Goal: Task Accomplishment & Management: Use online tool/utility

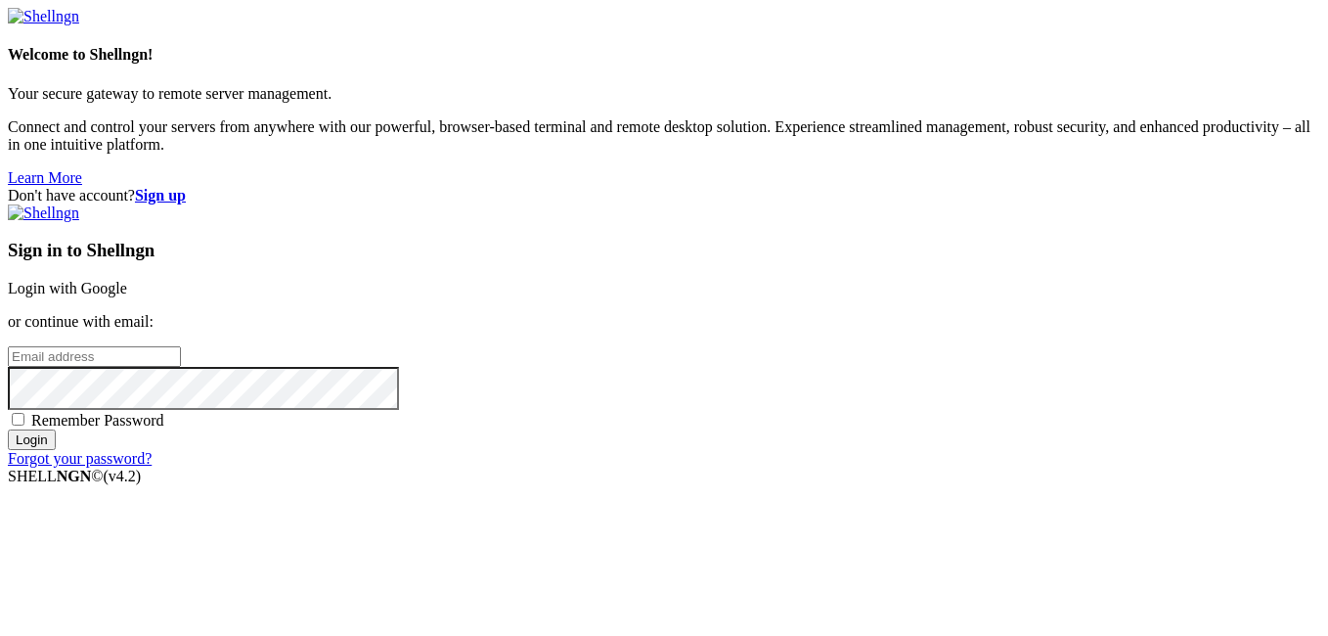
click at [127, 280] on link "Login with Google" at bounding box center [67, 288] width 119 height 17
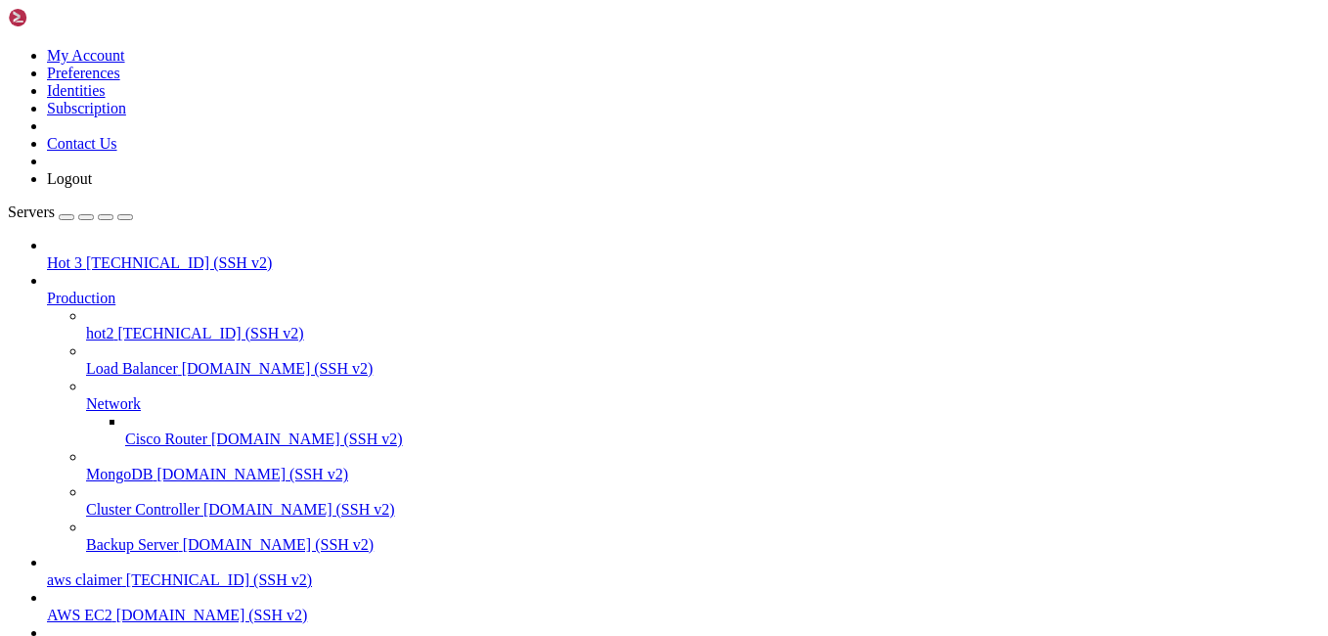
click at [148, 254] on span "[TECHNICAL_ID] (SSH v2)" at bounding box center [179, 262] width 186 height 17
click at [62, 571] on link "aws claimer 13.60.209.219 (SSH v2)" at bounding box center [683, 580] width 1273 height 18
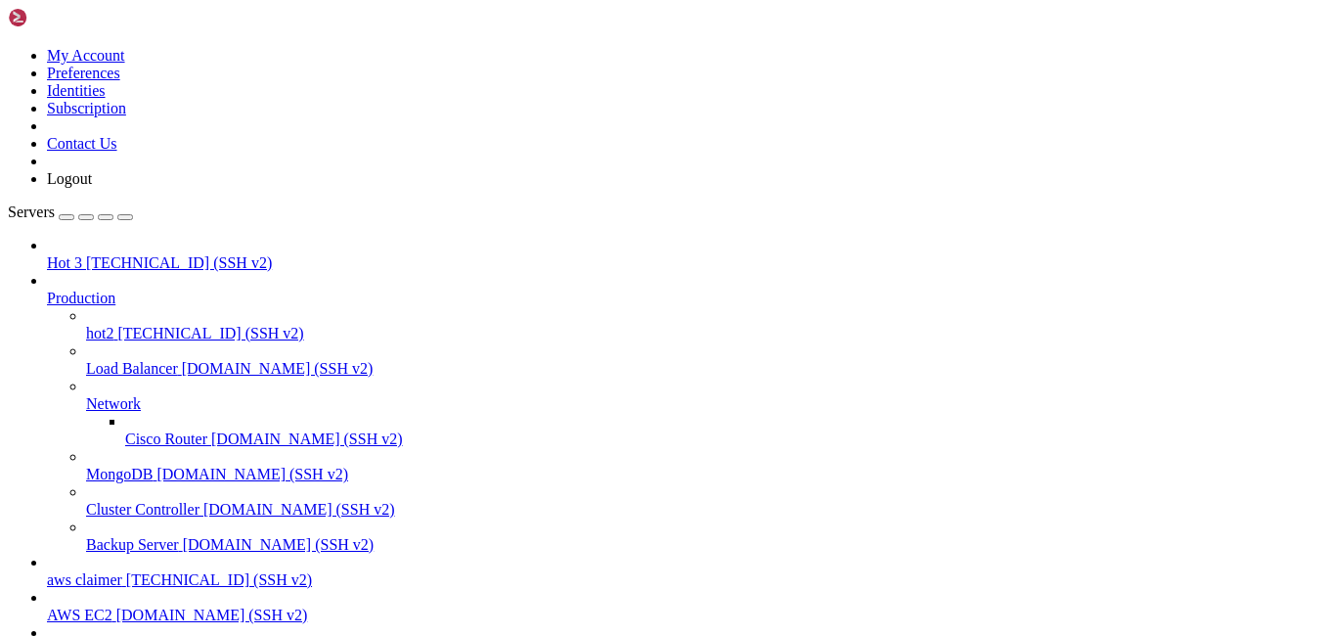
scroll to position [0, 0]
click at [179, 325] on span "[TECHNICAL_ID] (SSH v2)" at bounding box center [210, 333] width 186 height 17
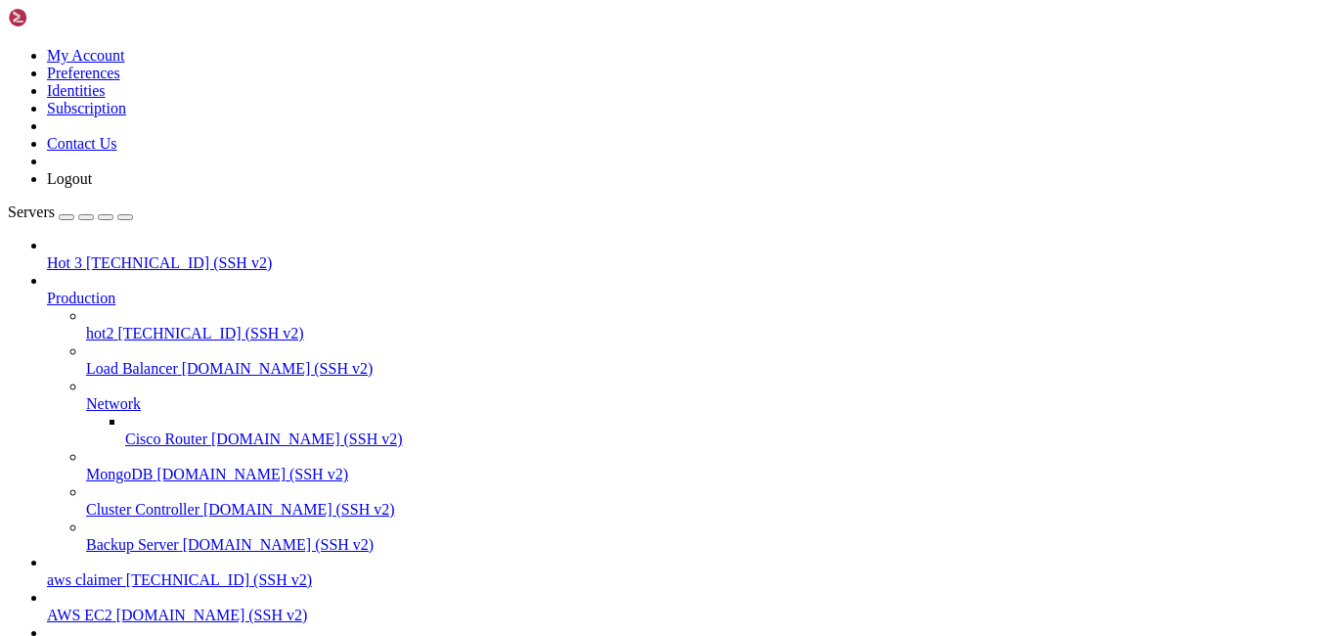
scroll to position [104, 0]
click at [179, 325] on span "[TECHNICAL_ID] (SSH v2)" at bounding box center [210, 333] width 186 height 17
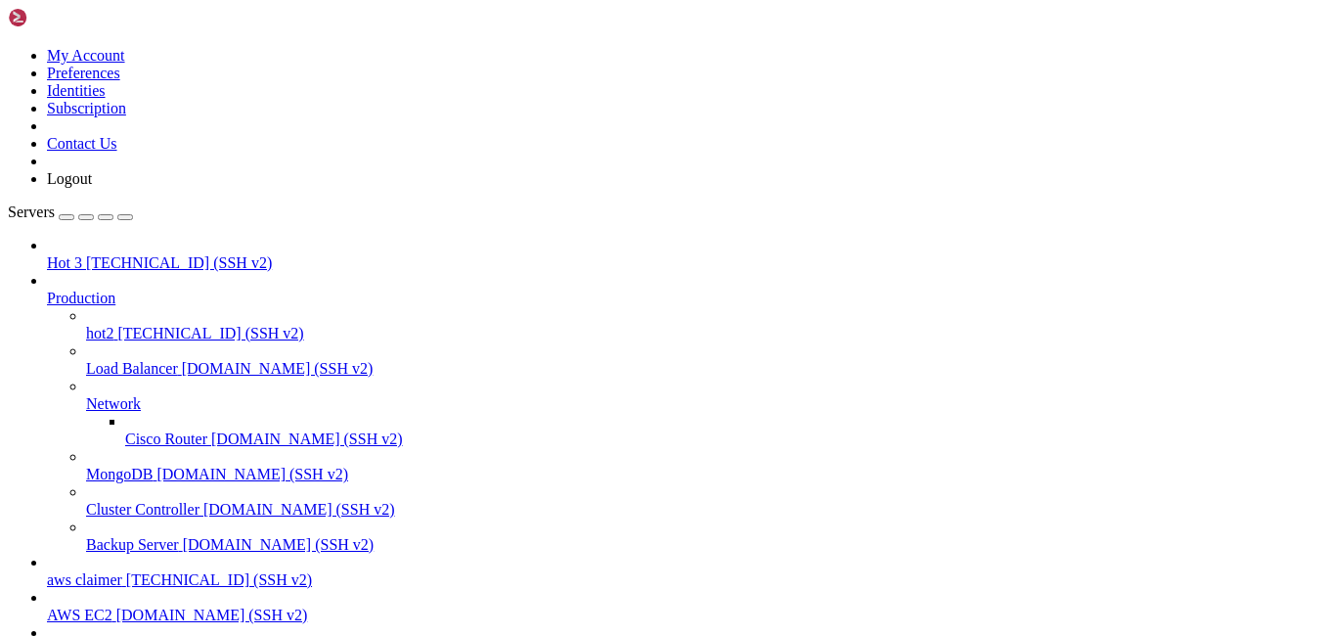
click at [179, 325] on span "[TECHNICAL_ID] (SSH v2)" at bounding box center [210, 333] width 186 height 17
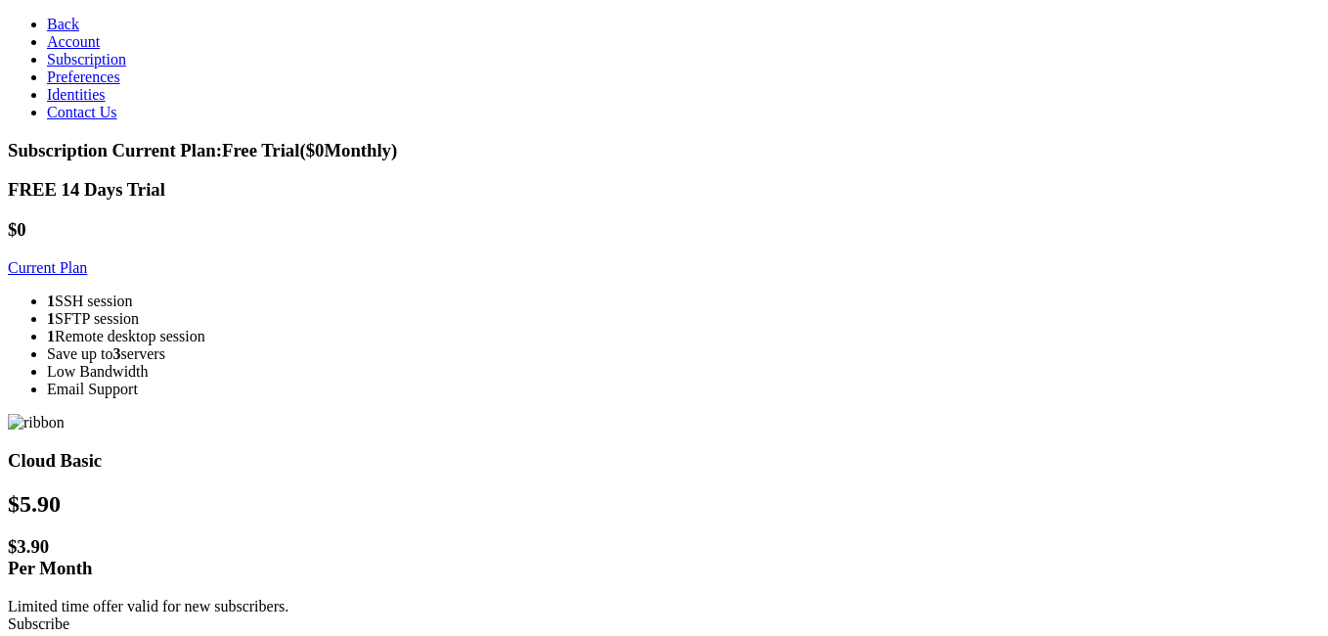
click at [47, 23] on icon at bounding box center [47, 24] width 0 height 17
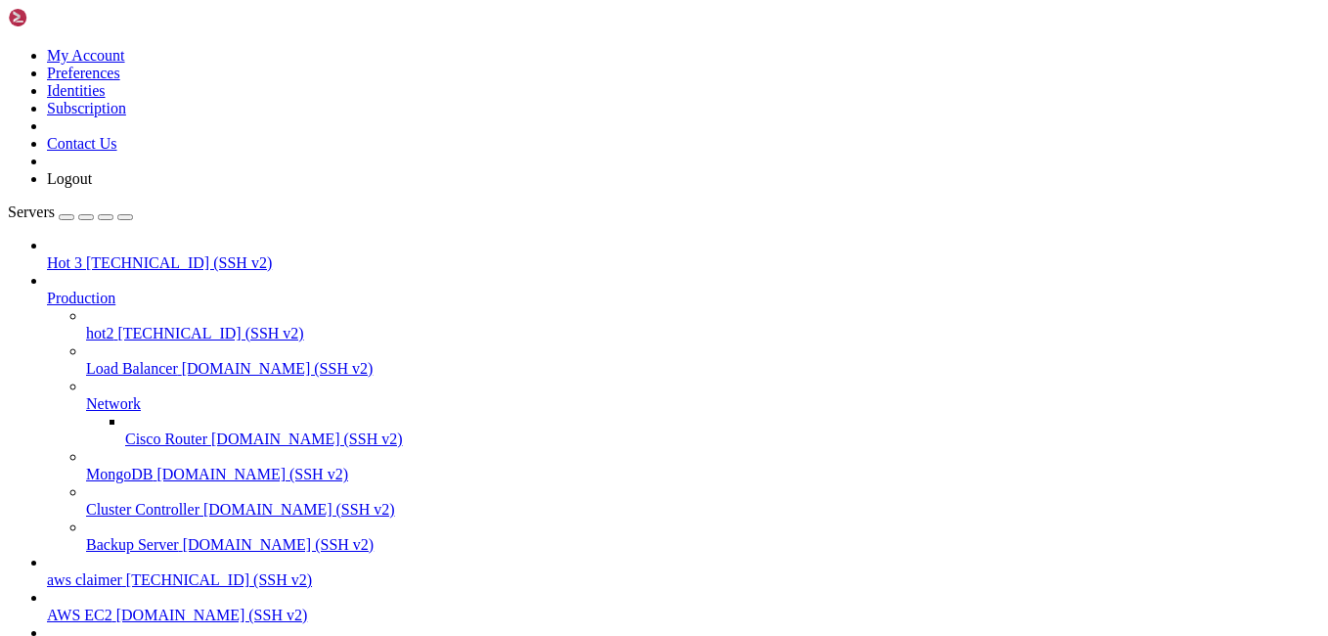
scroll to position [50, 0]
click at [22, 22] on img at bounding box center [64, 18] width 112 height 20
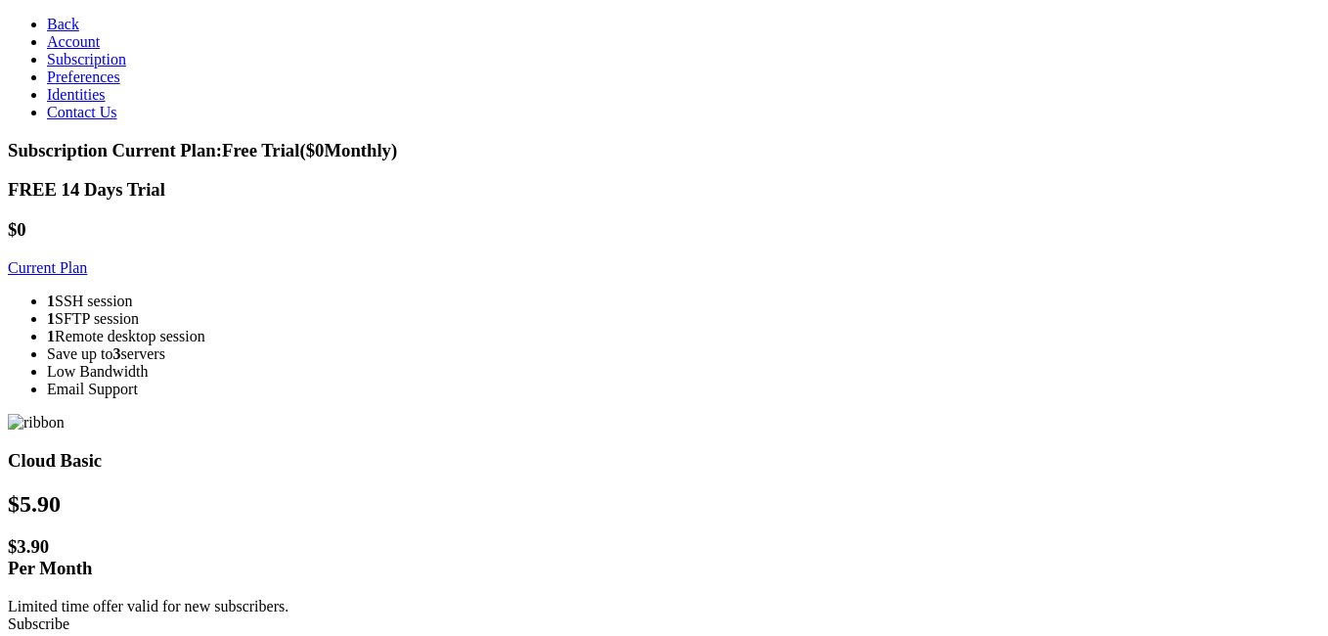
click at [47, 16] on link "Back" at bounding box center [63, 24] width 32 height 17
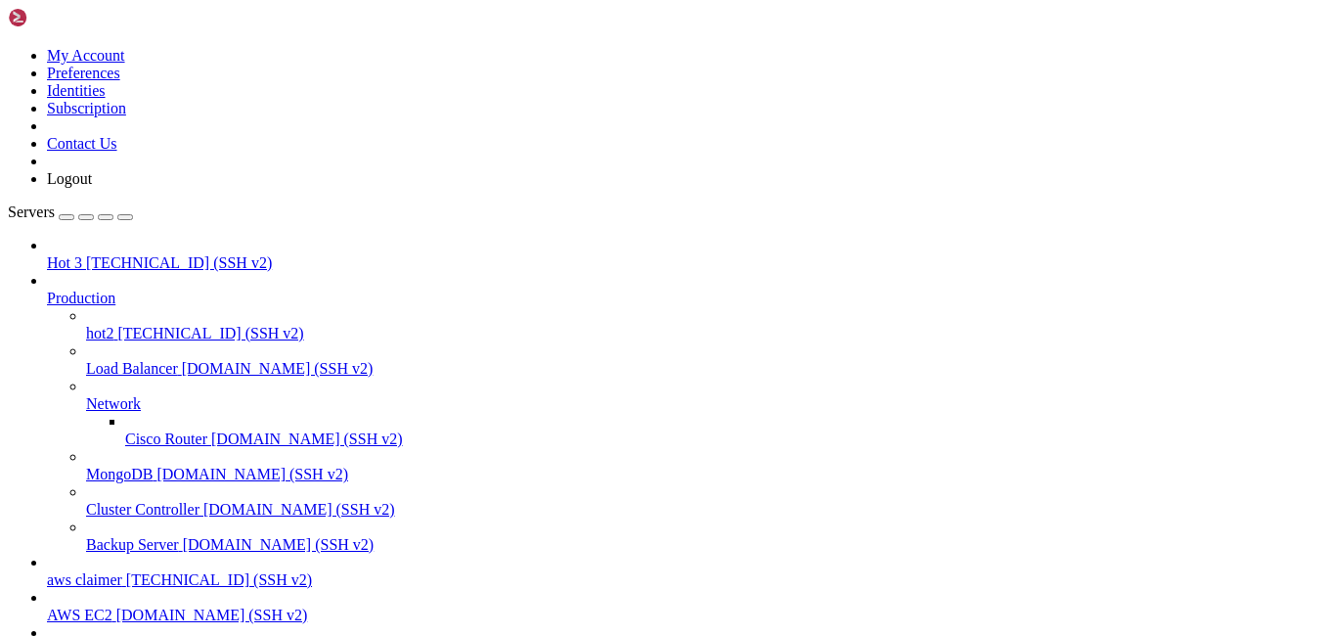
scroll to position [50, 0]
click at [113, 325] on span "hot2" at bounding box center [99, 333] width 27 height 17
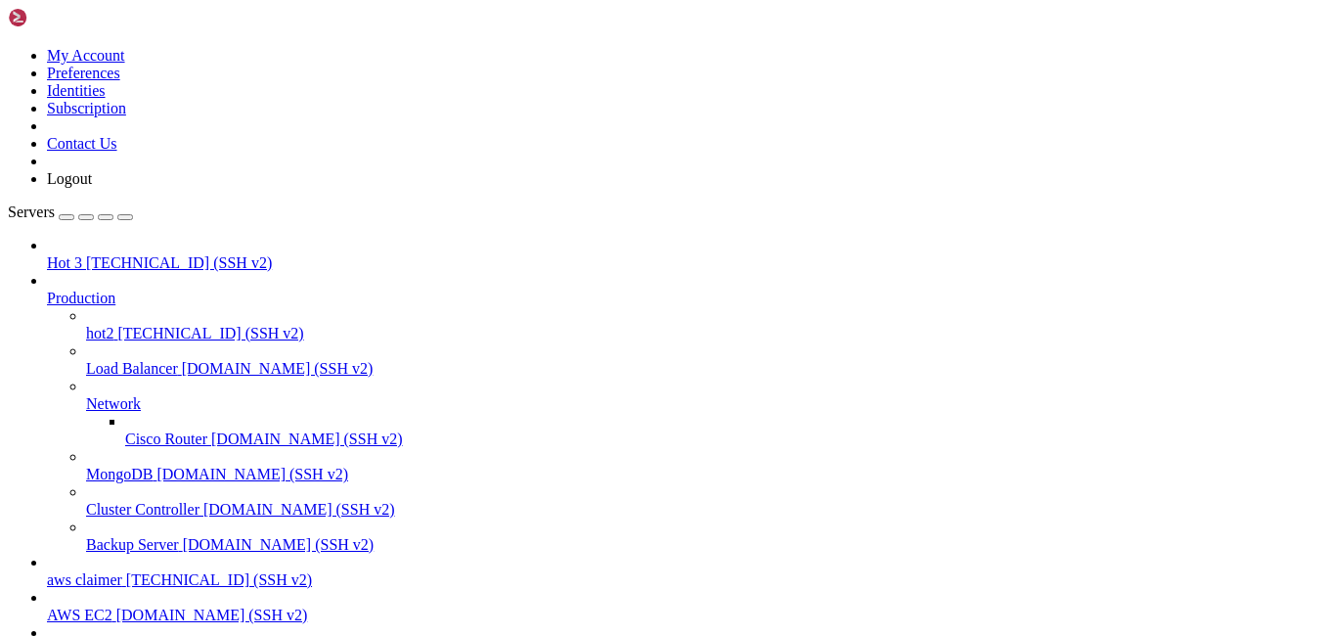
click at [113, 325] on span "hot2" at bounding box center [99, 333] width 27 height 17
click at [62, 571] on span "aws claimer" at bounding box center [84, 579] width 75 height 17
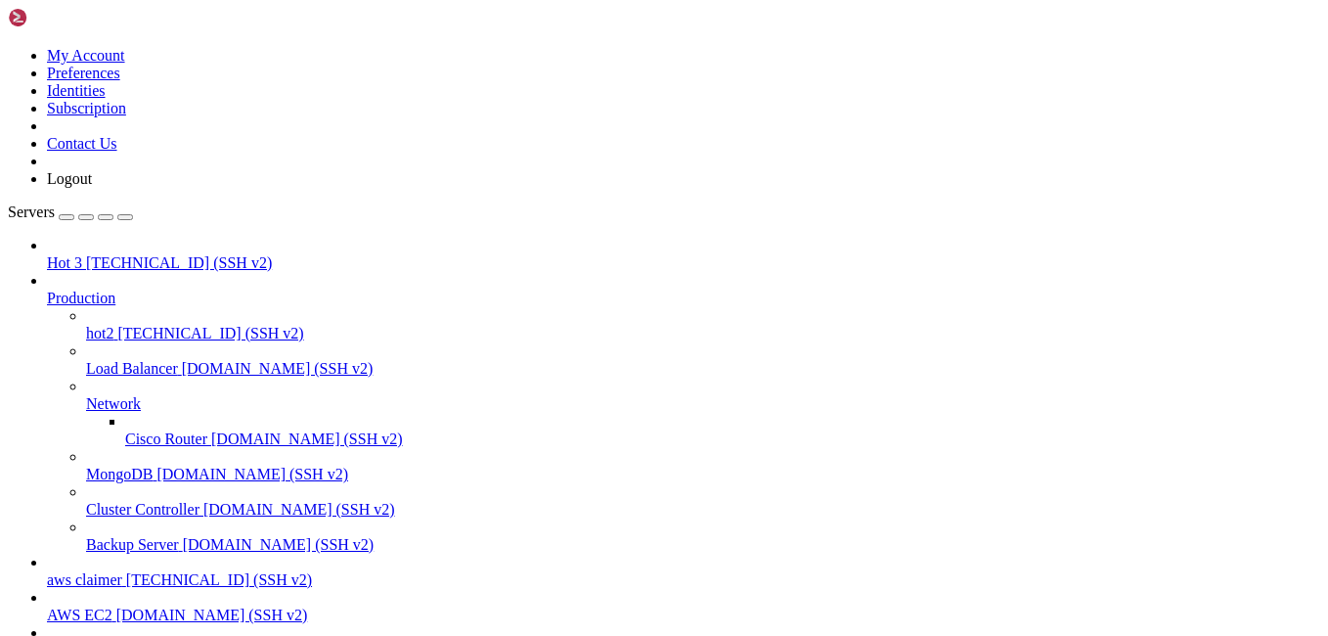
scroll to position [1579, 0]
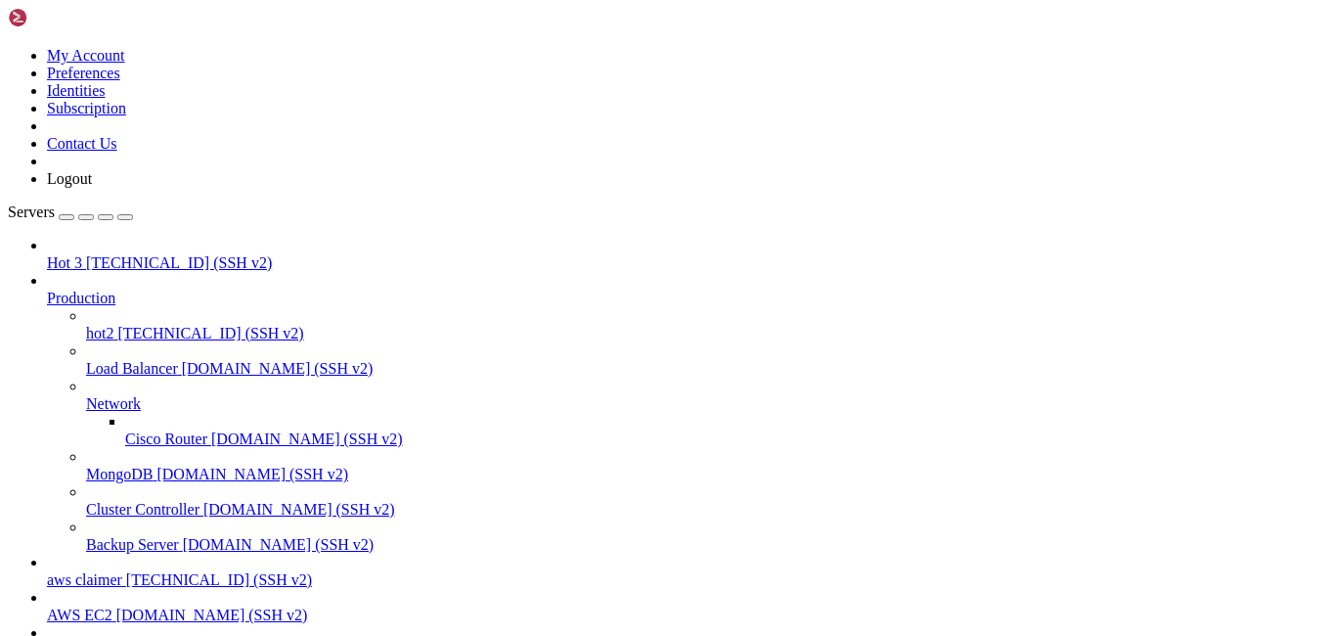
type input "/home/ubuntu"
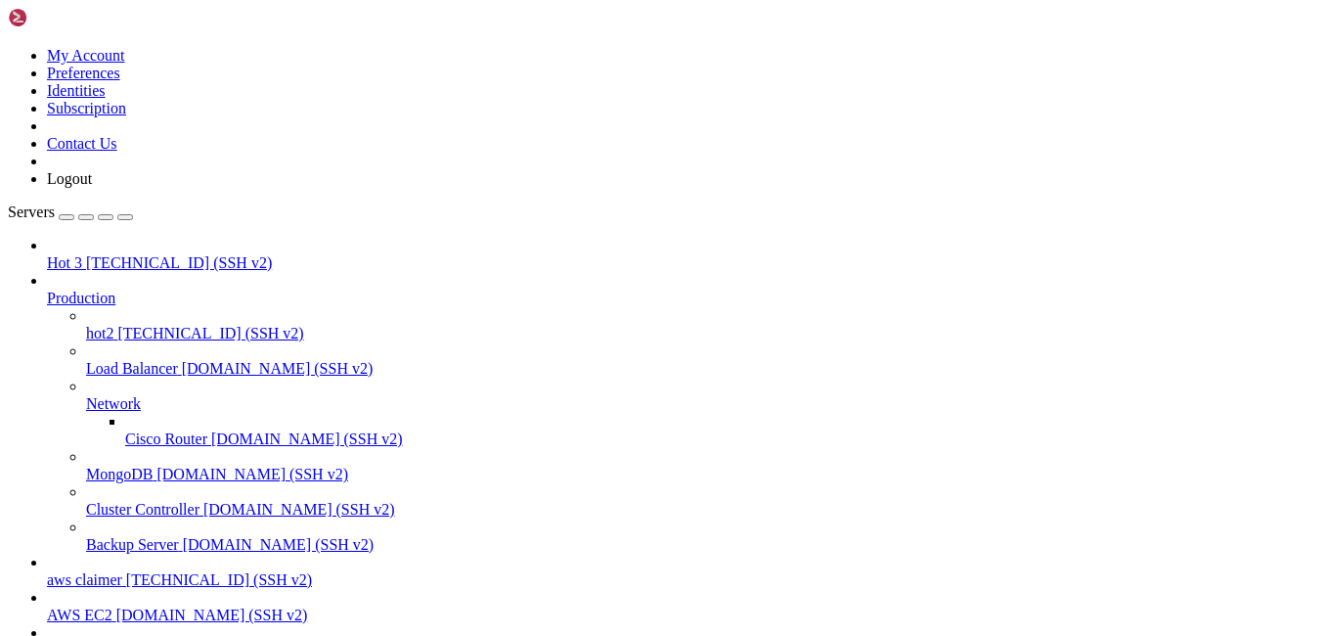
scroll to position [2078, 0]
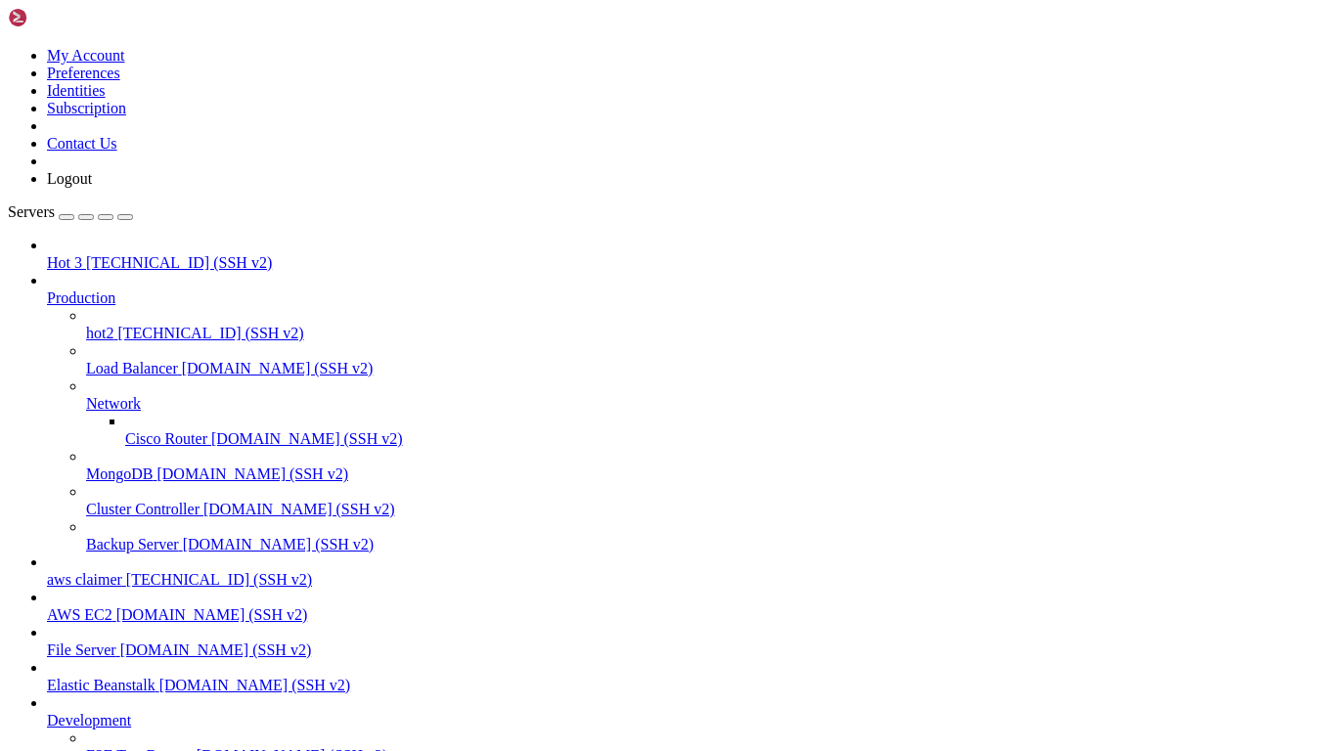
scroll to position [5287, 0]
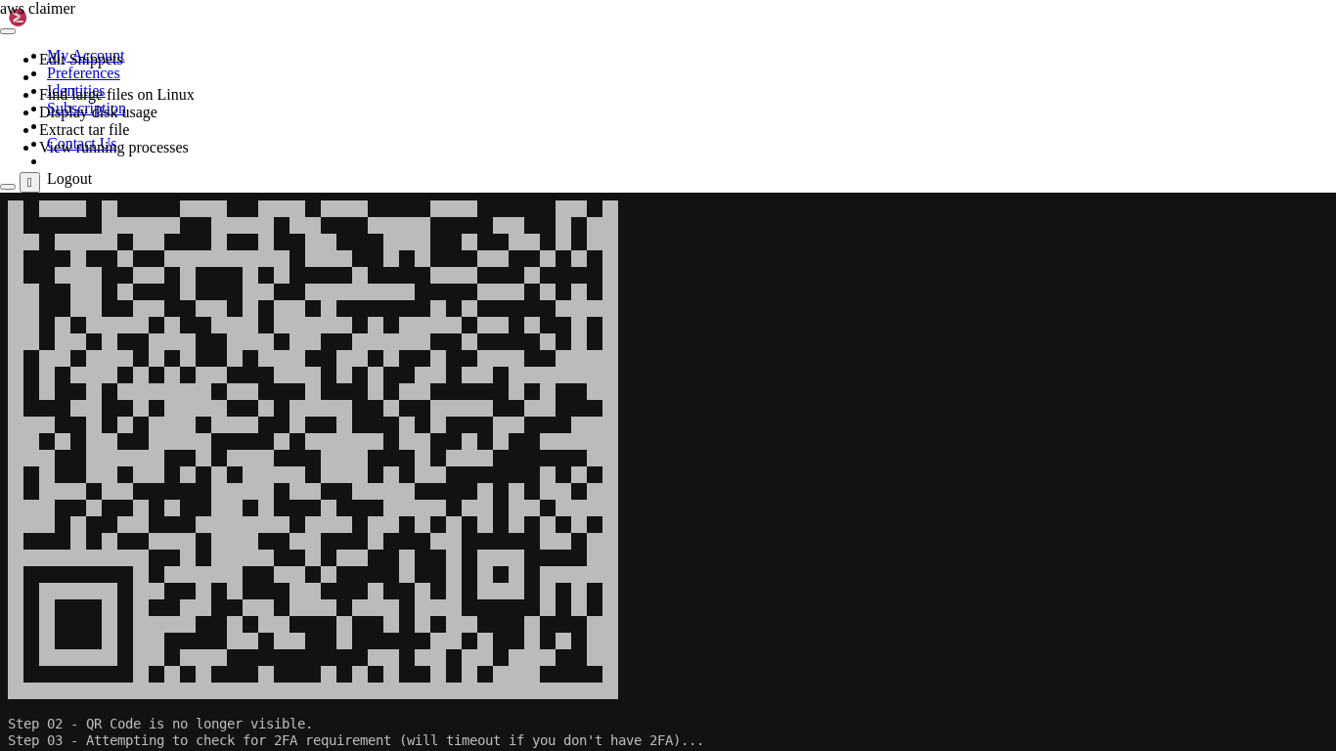
click at [0, 193] on icon at bounding box center [0, 193] width 0 height 0
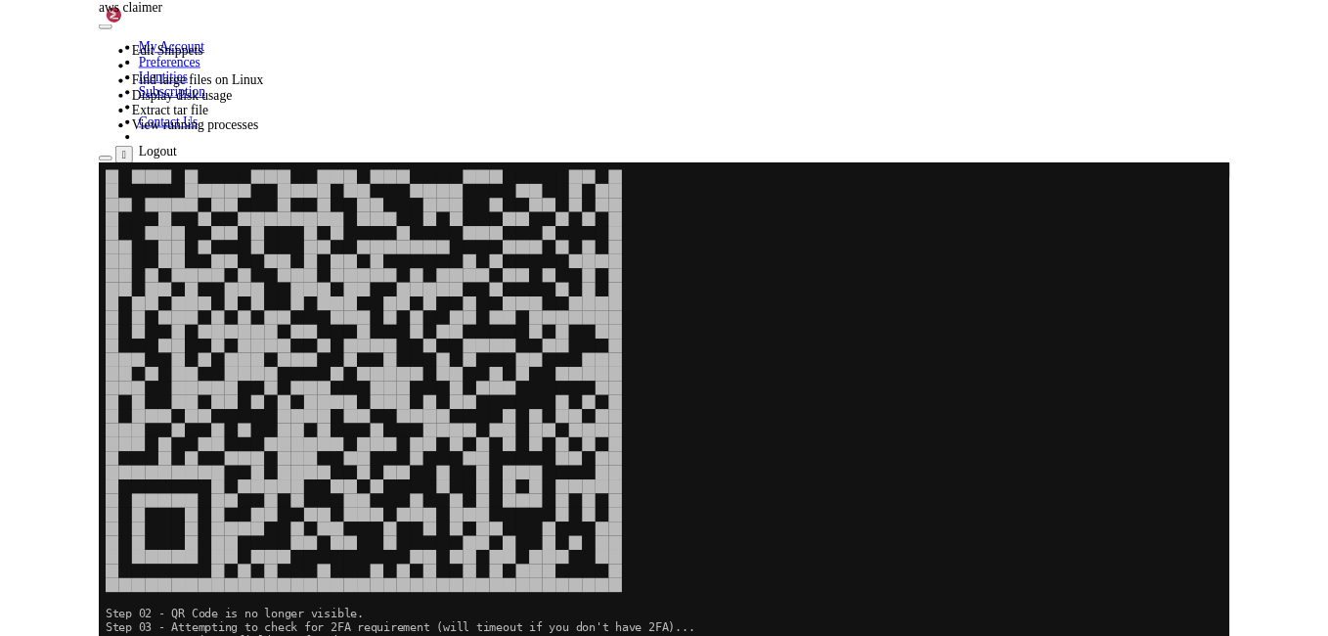
scroll to position [5304, 0]
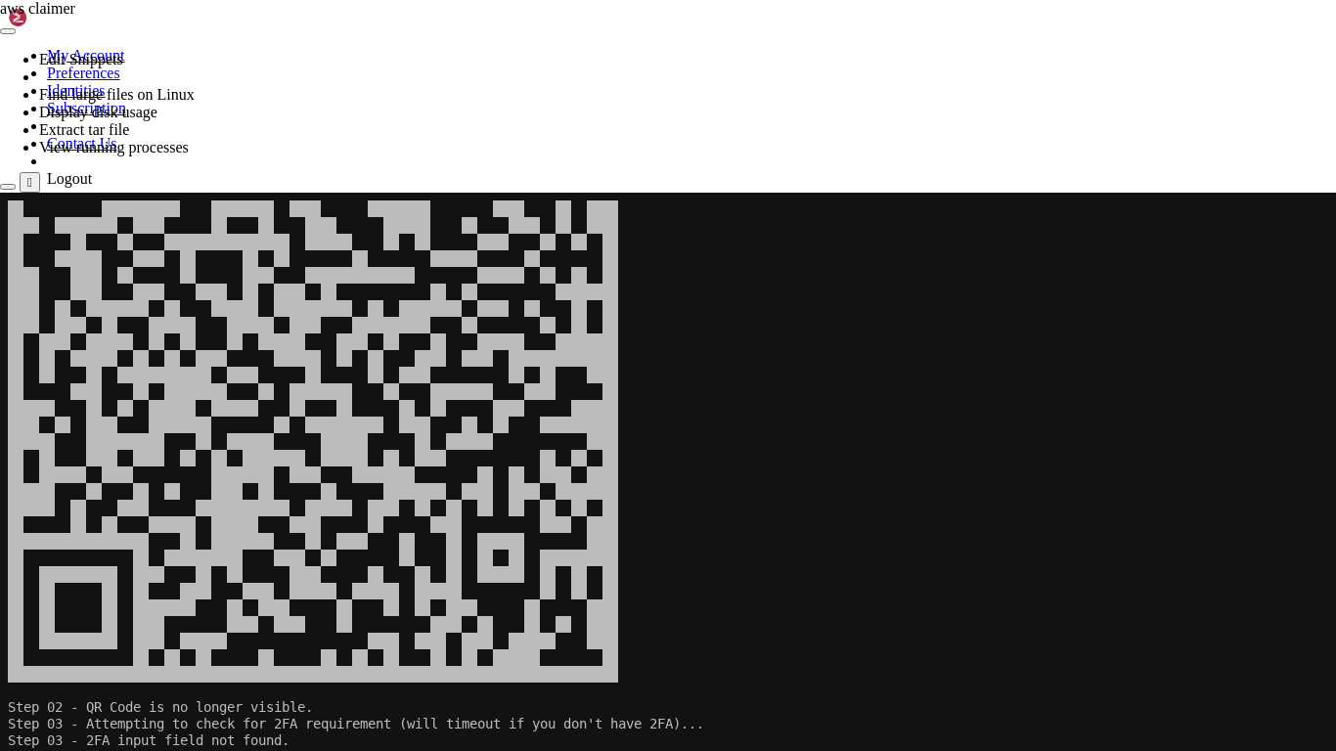
click at [32, 175] on div "" at bounding box center [29, 182] width 5 height 15
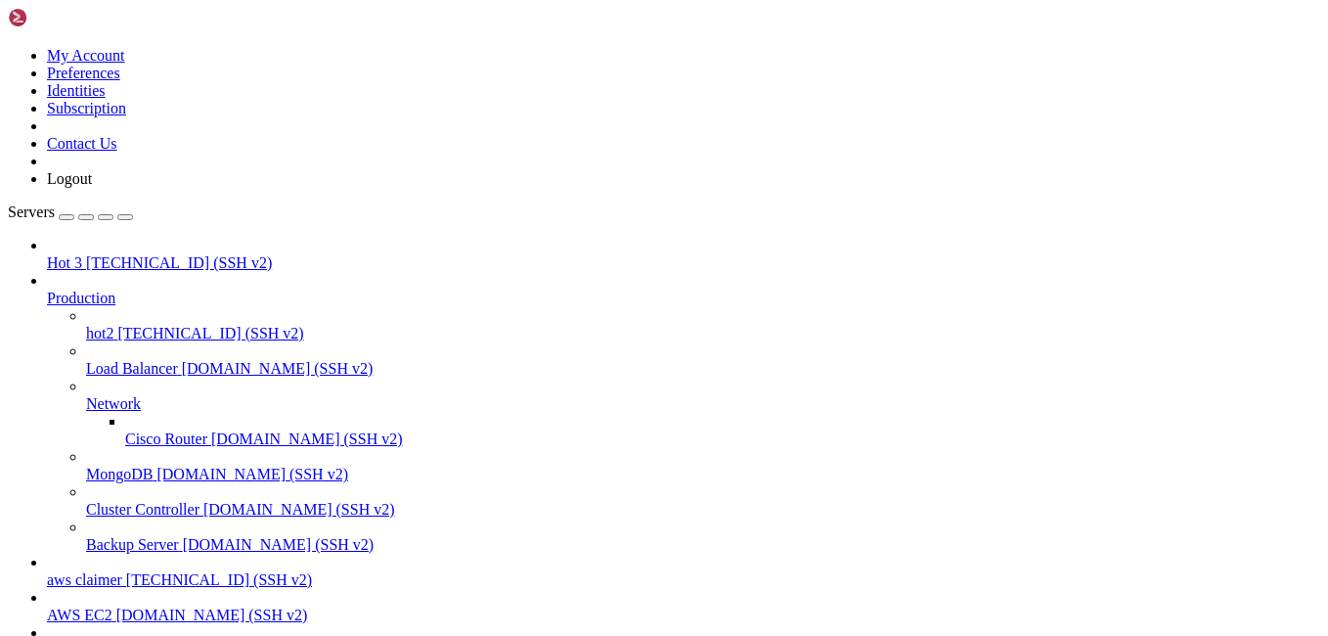
scroll to position [6185, 0]
drag, startPoint x: 1085, startPoint y: 1648, endPoint x: 966, endPoint y: 1664, distance: 119.4
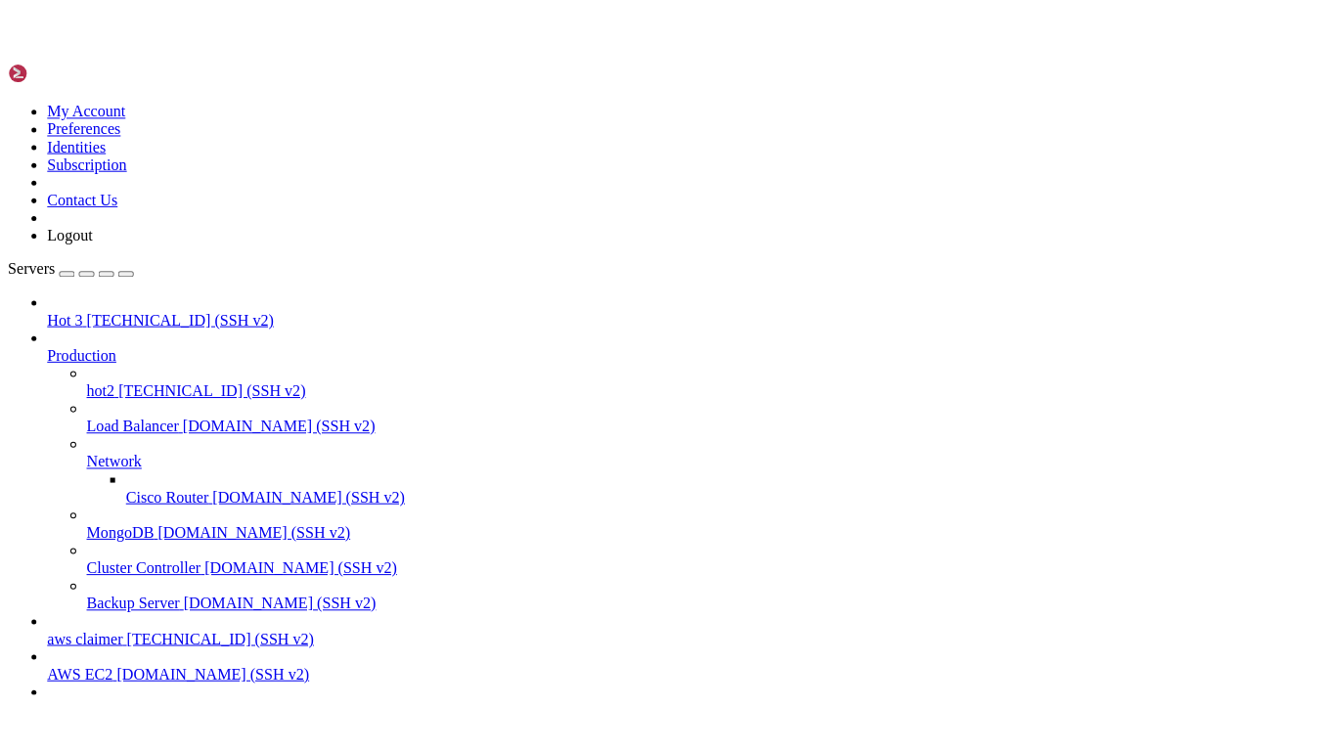
scroll to position [5730, 0]
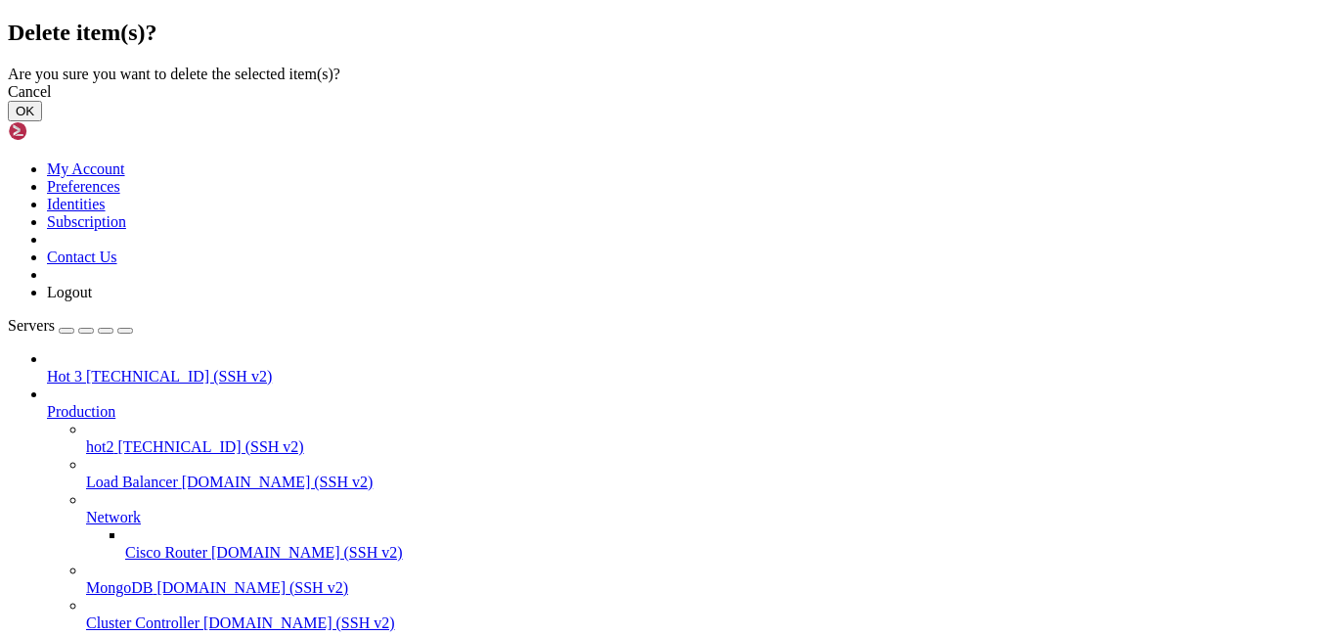
click at [42, 121] on button "OK" at bounding box center [25, 111] width 34 height 21
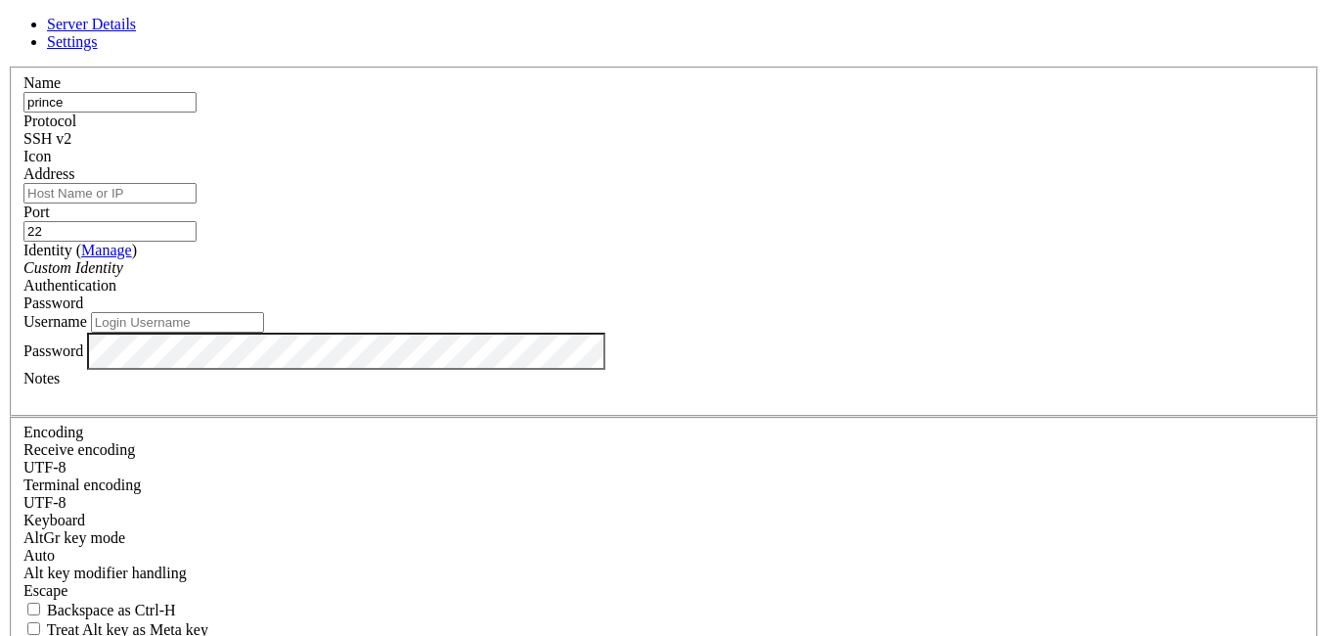
type input "prince"
click at [197, 196] on input "Address" at bounding box center [109, 193] width 173 height 21
paste input "[TECHNICAL_ID]"
type input "[TECHNICAL_ID]"
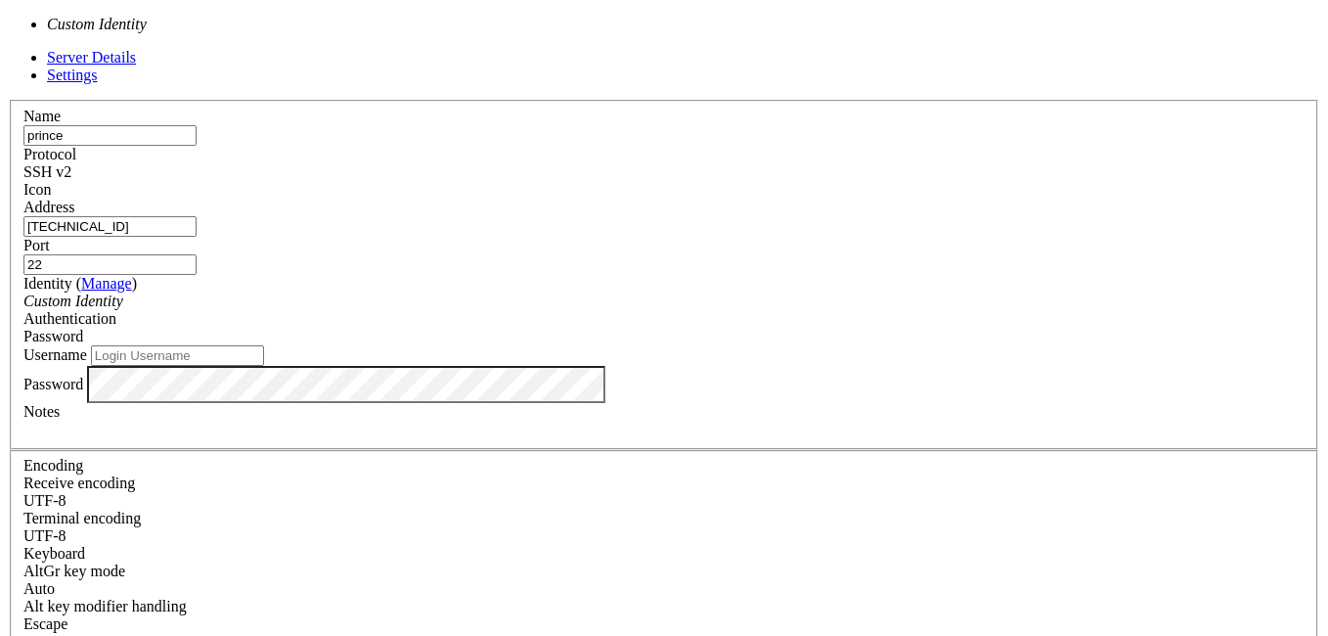
click at [123, 292] on icon "Custom Identity" at bounding box center [73, 300] width 100 height 17
click at [854, 328] on div "Password" at bounding box center [663, 337] width 1281 height 18
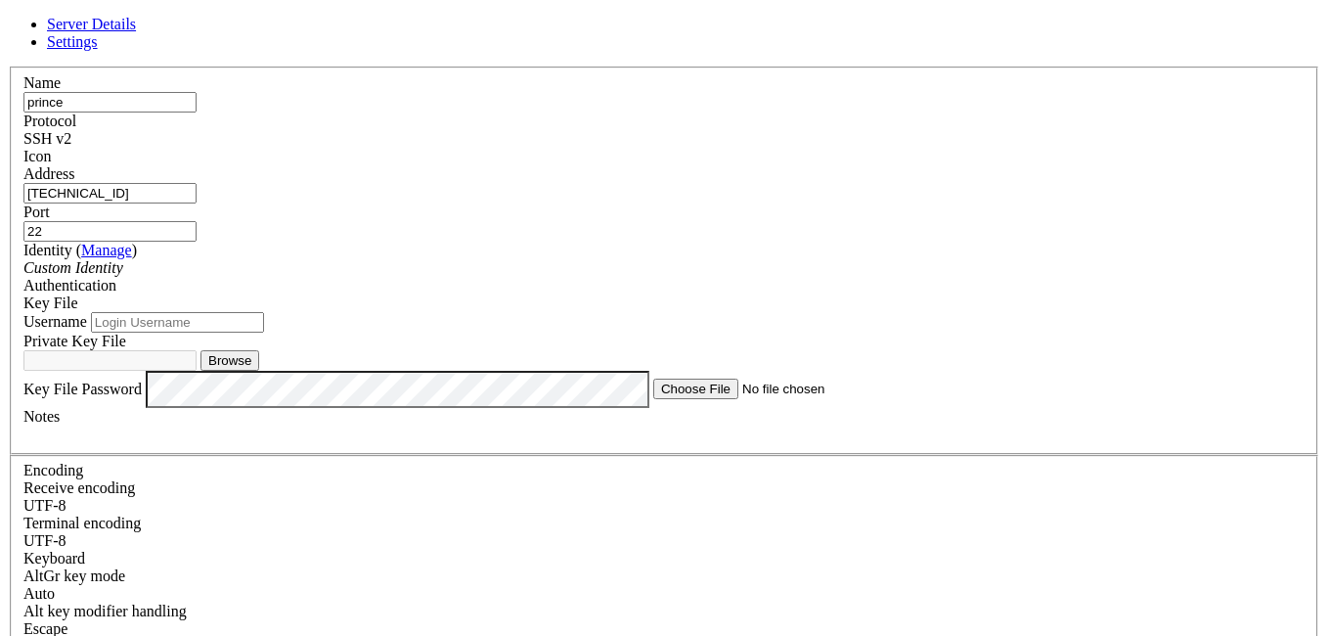
click at [264, 333] on input "Username" at bounding box center [177, 322] width 173 height 21
type input "ubuntu"
click at [259, 371] on button "Browse" at bounding box center [229, 360] width 59 height 21
type input "prince.ppk"
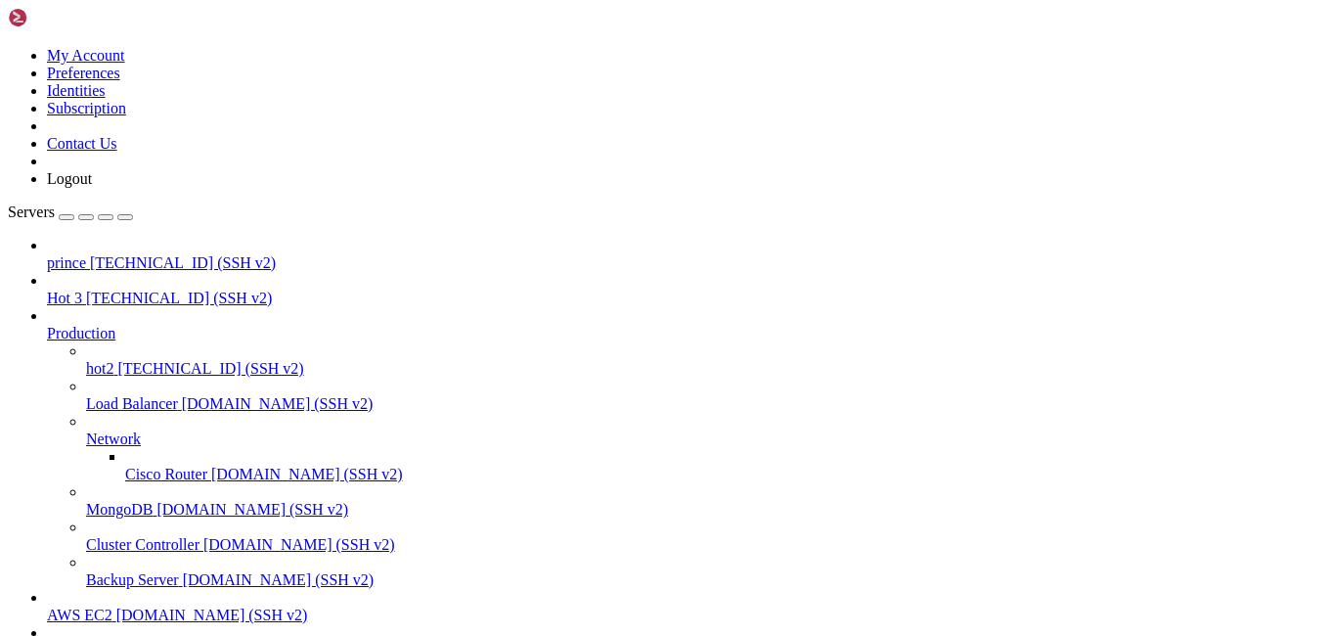
scroll to position [0, 0]
click at [152, 254] on span "[TECHNICAL_ID] (SSH v2)" at bounding box center [183, 262] width 186 height 17
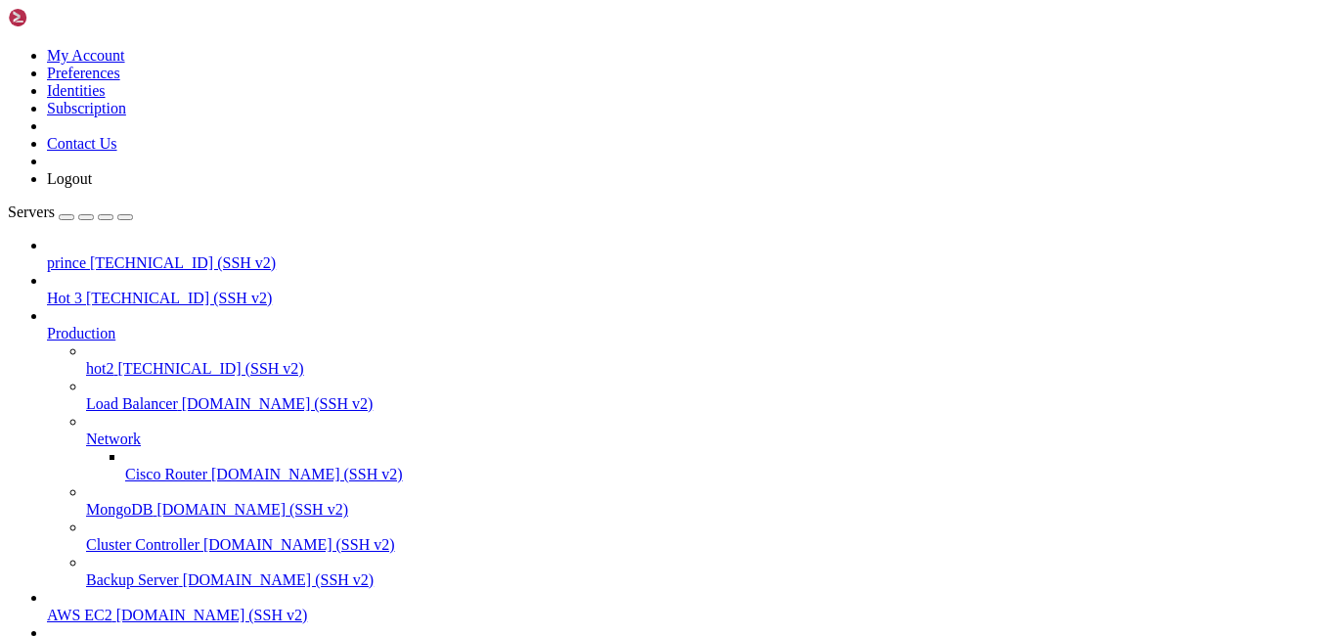
click at [157, 254] on span "[TECHNICAL_ID] (SSH v2)" at bounding box center [183, 262] width 186 height 17
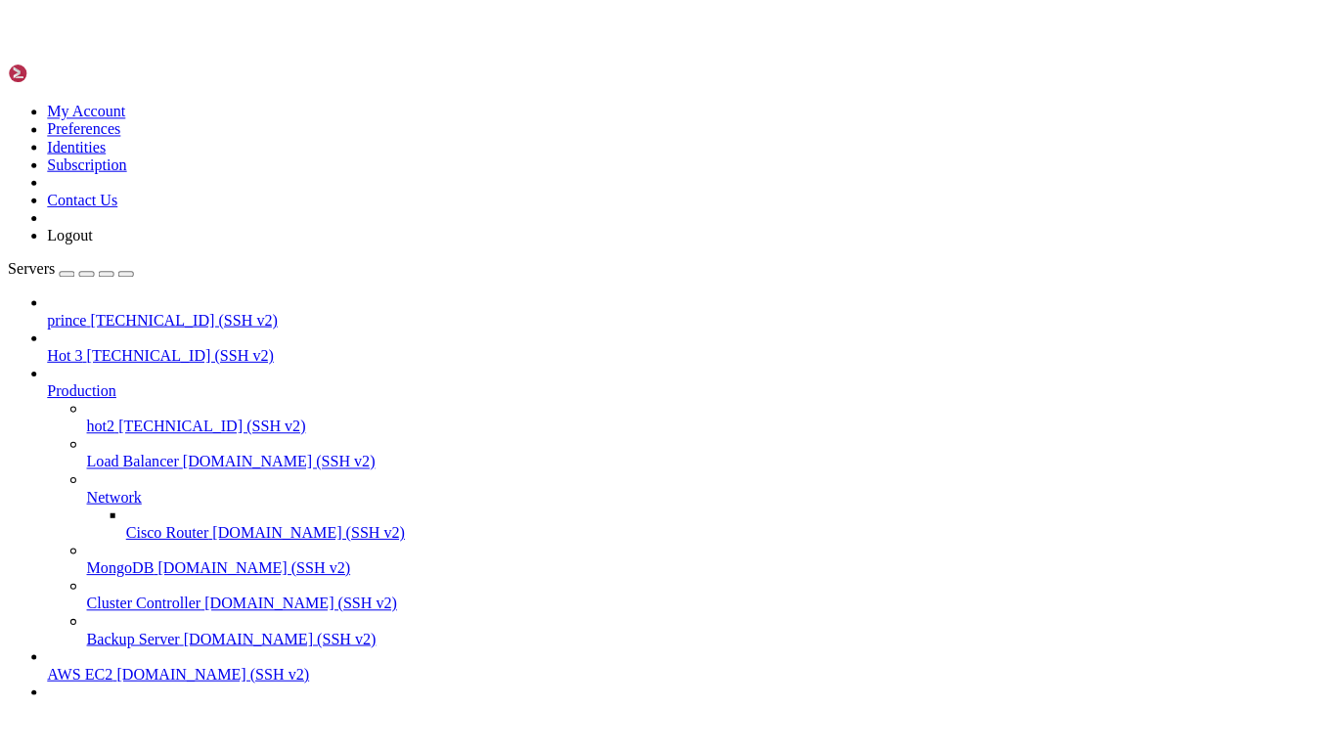
scroll to position [35995, 0]
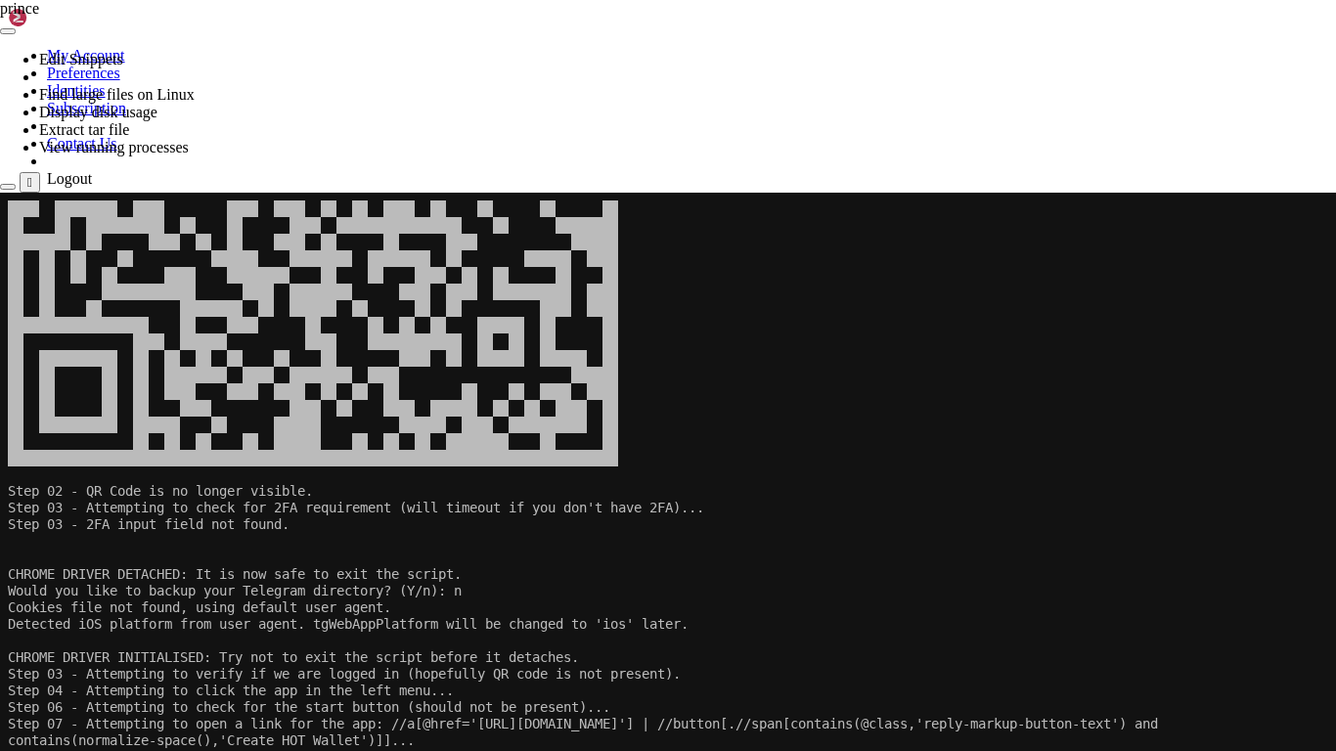
scroll to position [36975, 0]
click at [555, 417] on span at bounding box center [548, 425] width 16 height 17
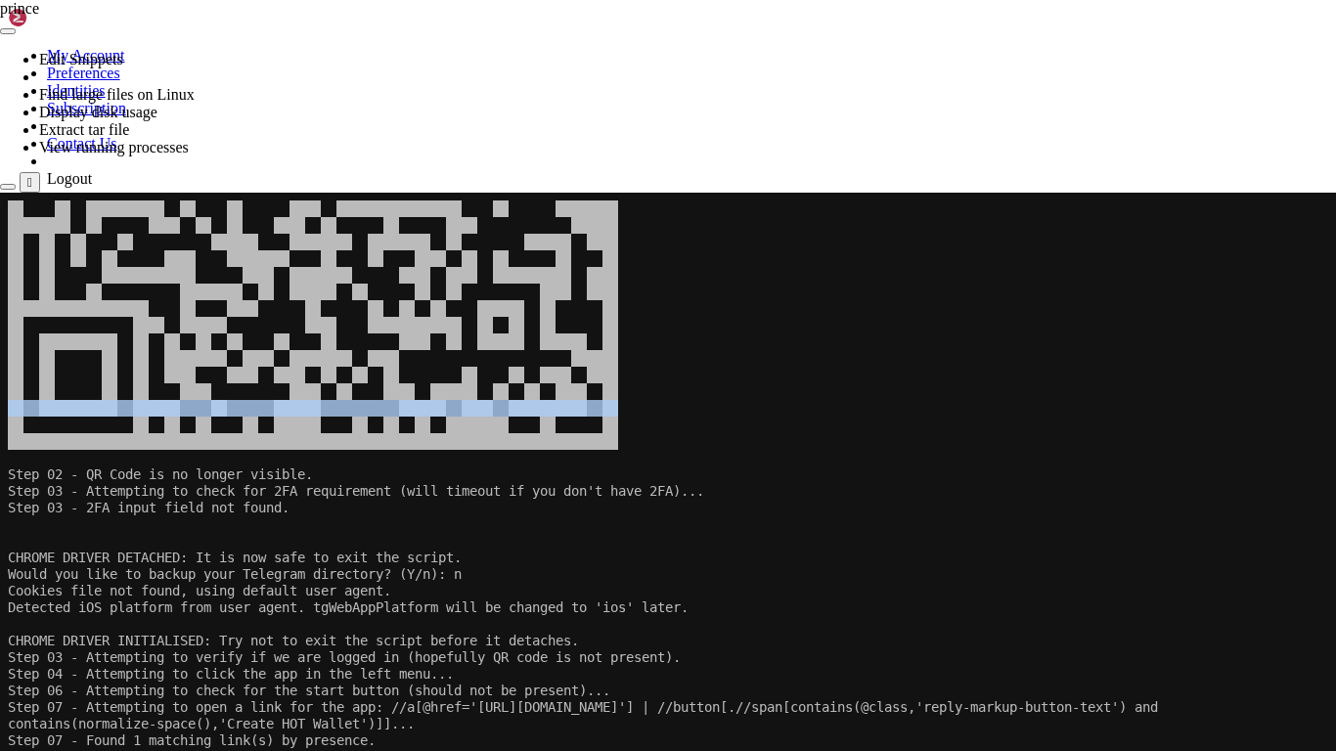
click at [555, 410] on span at bounding box center [548, 408] width 16 height 17
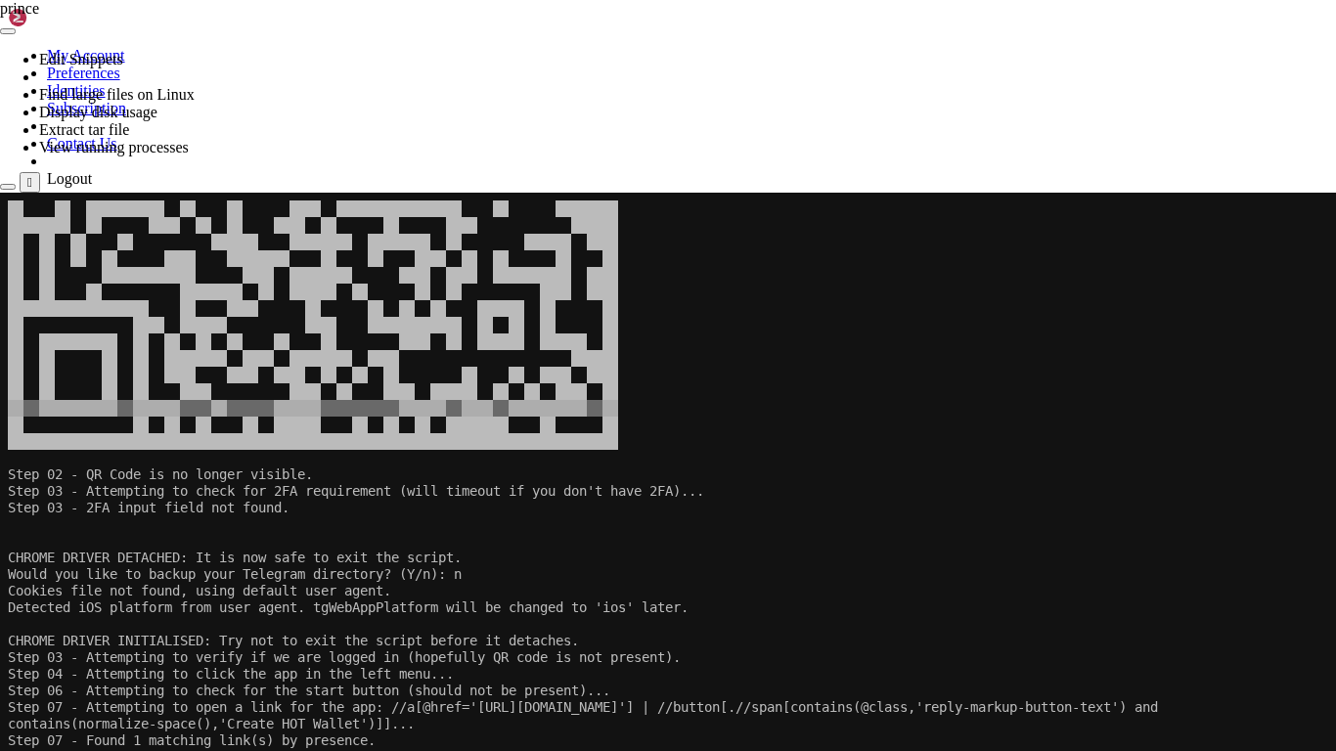
click at [0, 193] on icon at bounding box center [0, 193] width 0 height 0
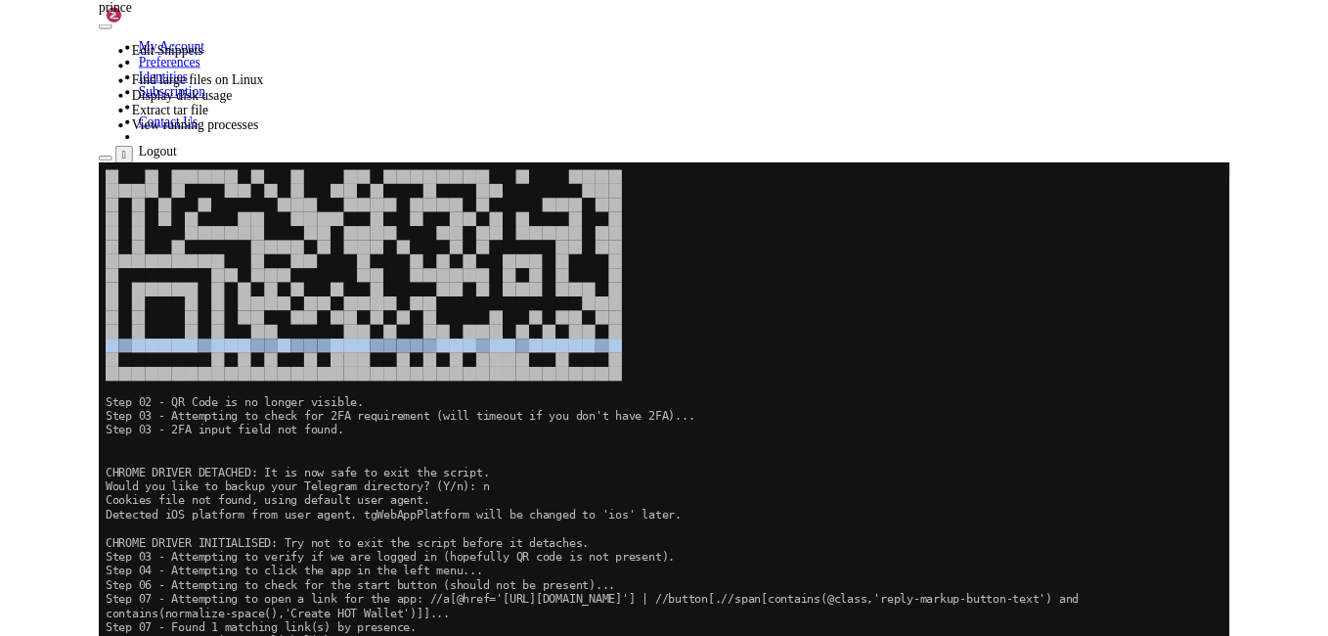
scroll to position [36992, 0]
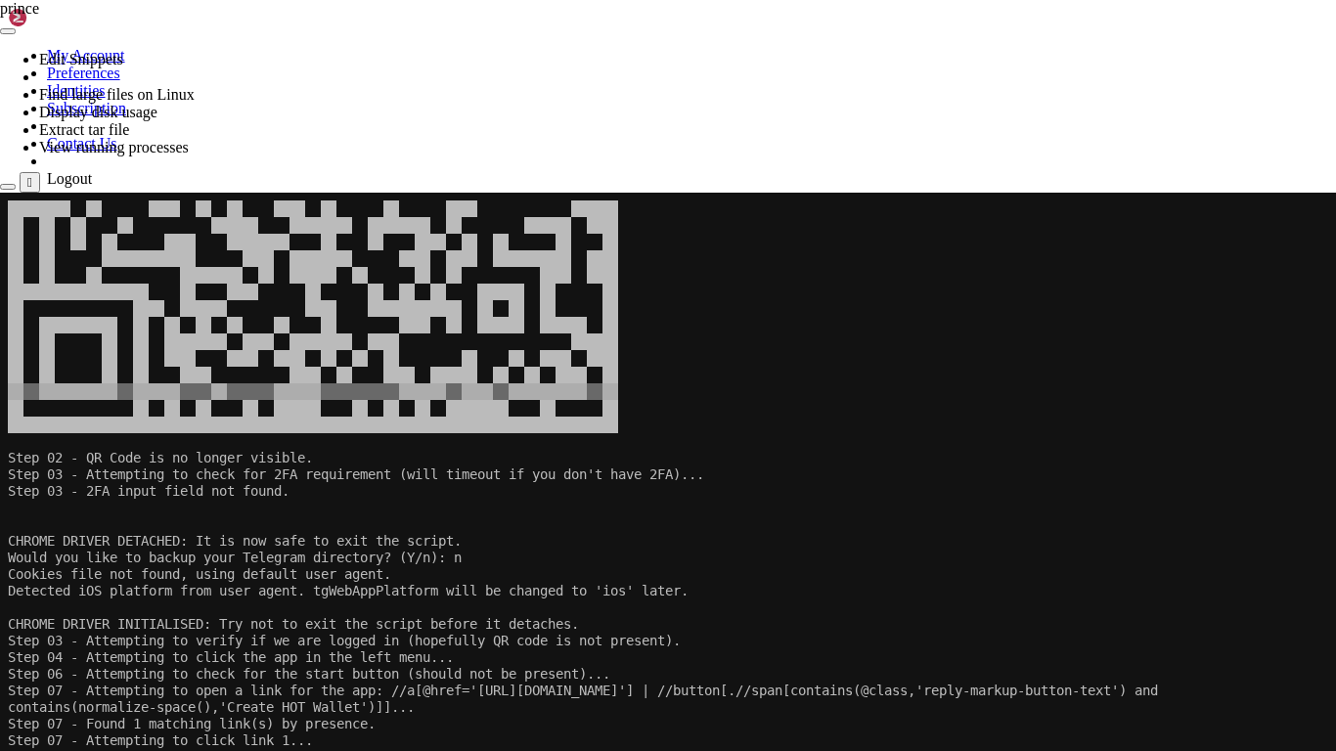
click at [32, 175] on div "" at bounding box center [29, 182] width 5 height 15
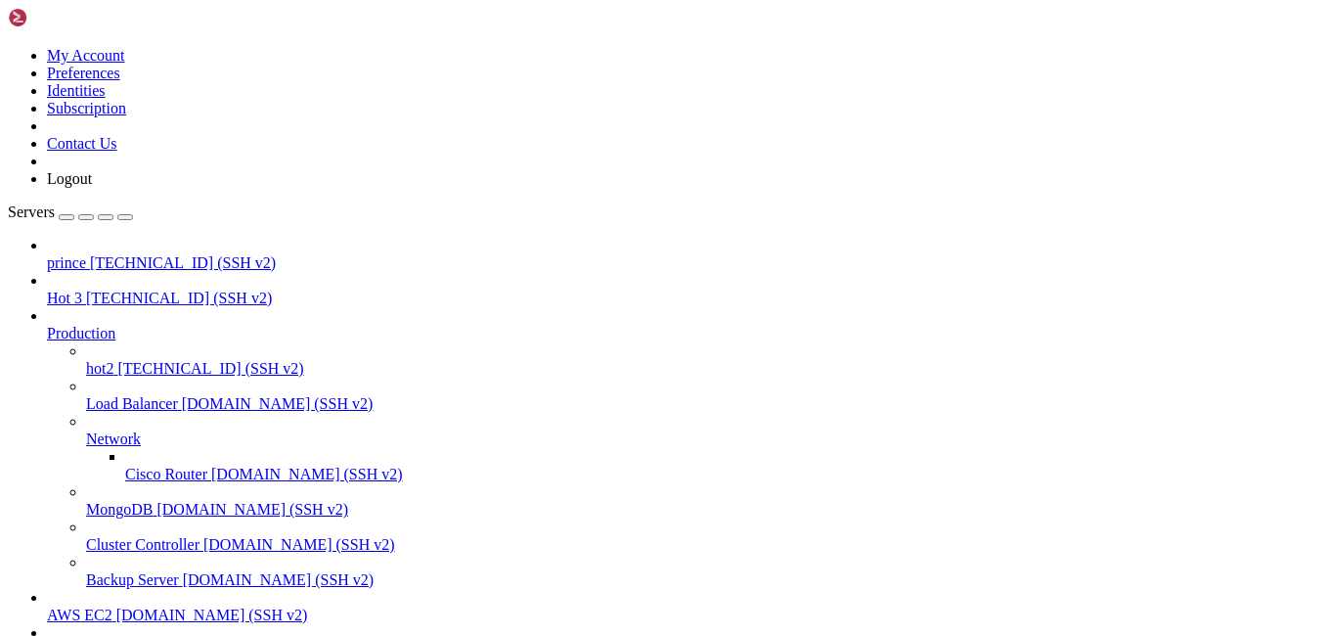
scroll to position [37208, 0]
drag, startPoint x: 345, startPoint y: 70, endPoint x: 349, endPoint y: 97, distance: 26.7
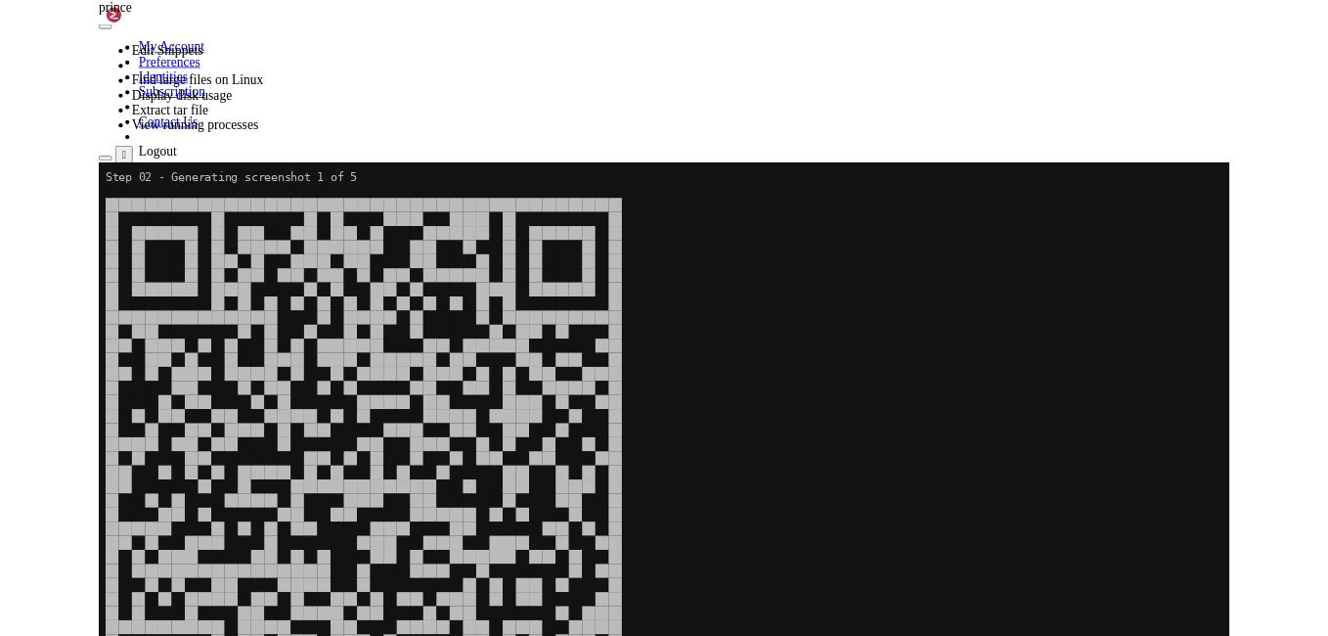
scroll to position [40899, 0]
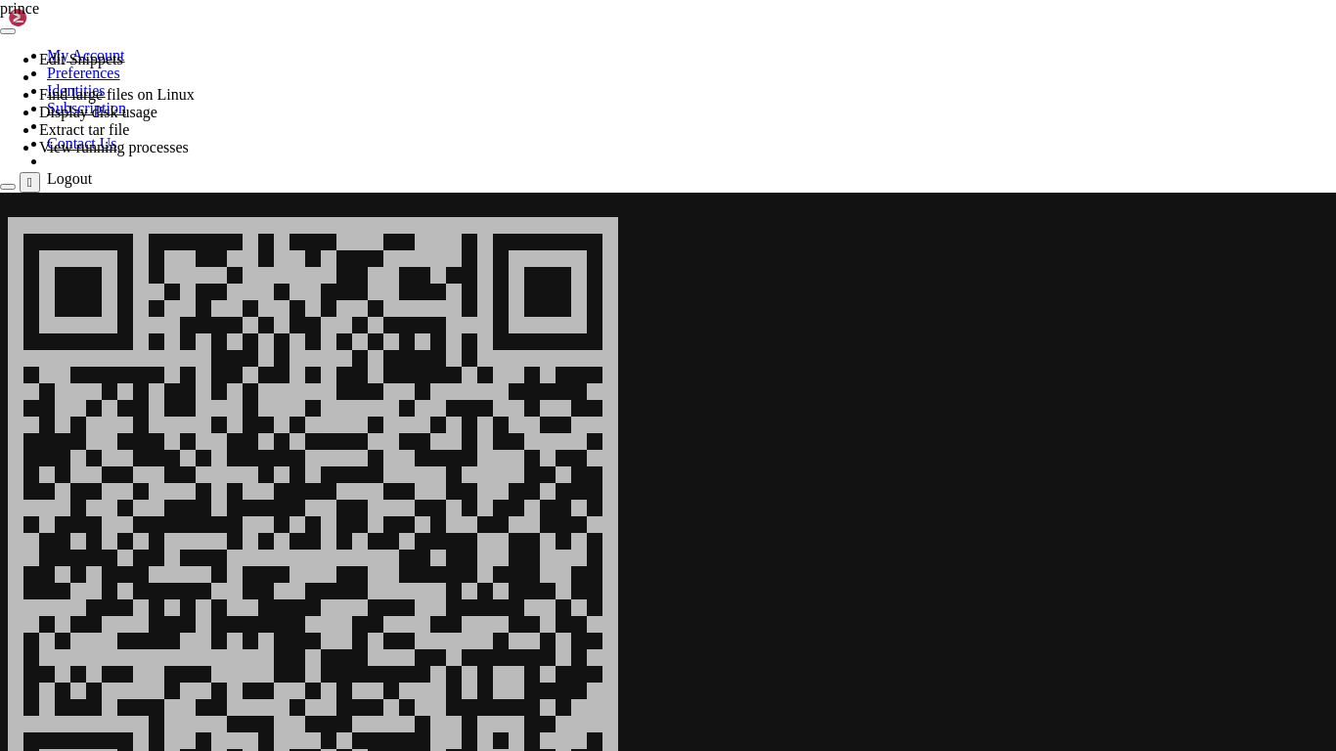
click at [662, 193] on div at bounding box center [668, 193] width 1336 height 0
click at [32, 175] on div "" at bounding box center [29, 182] width 5 height 15
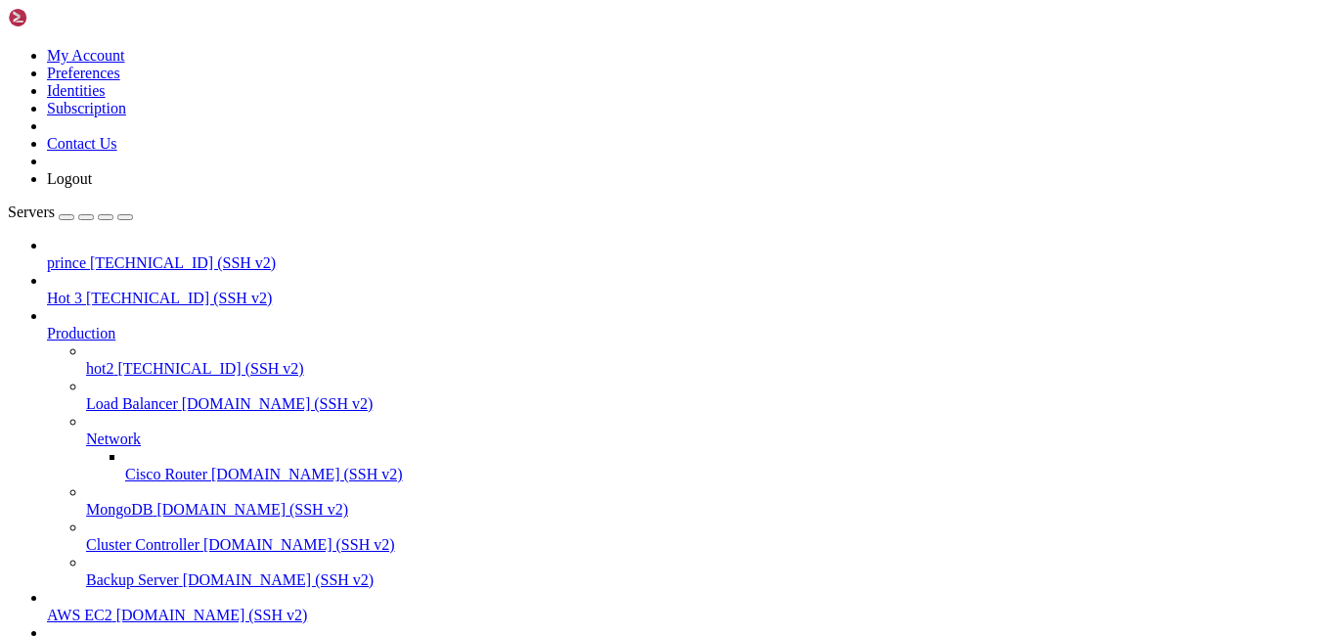
scroll to position [41780, 0]
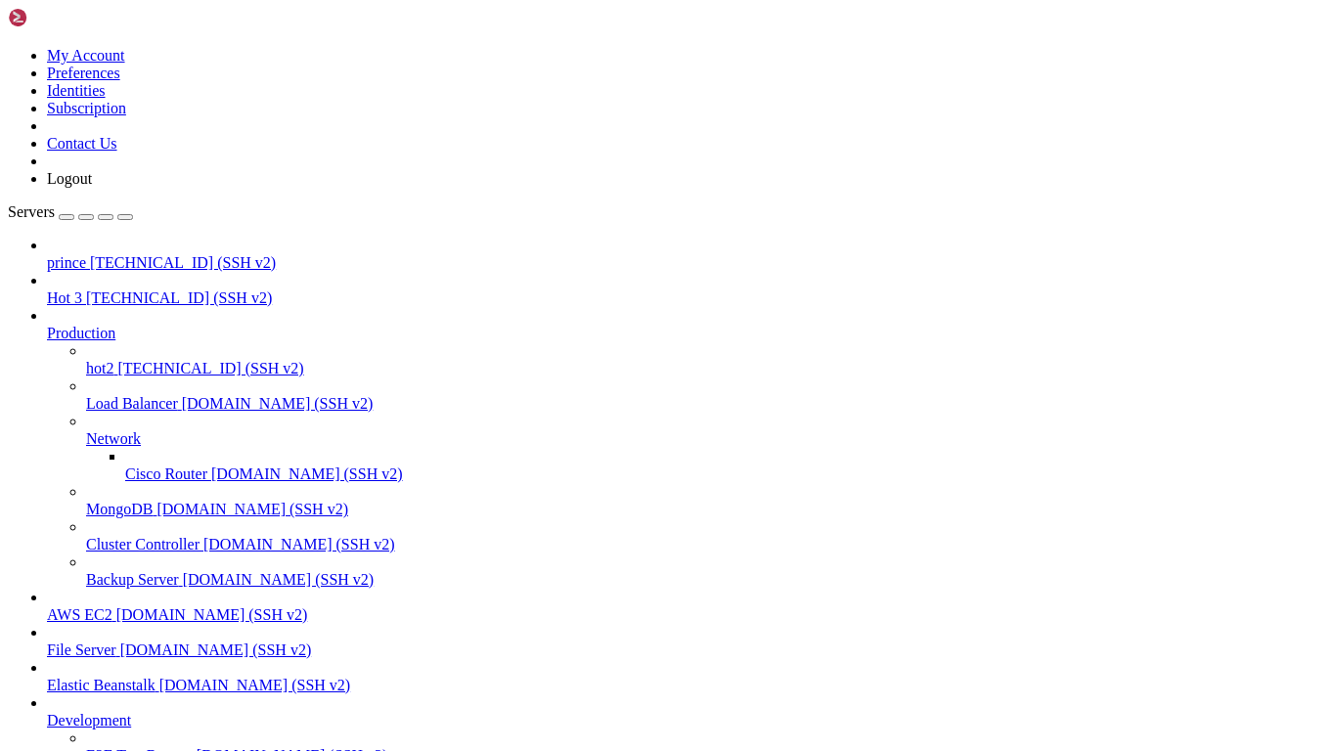
scroll to position [43725, 0]
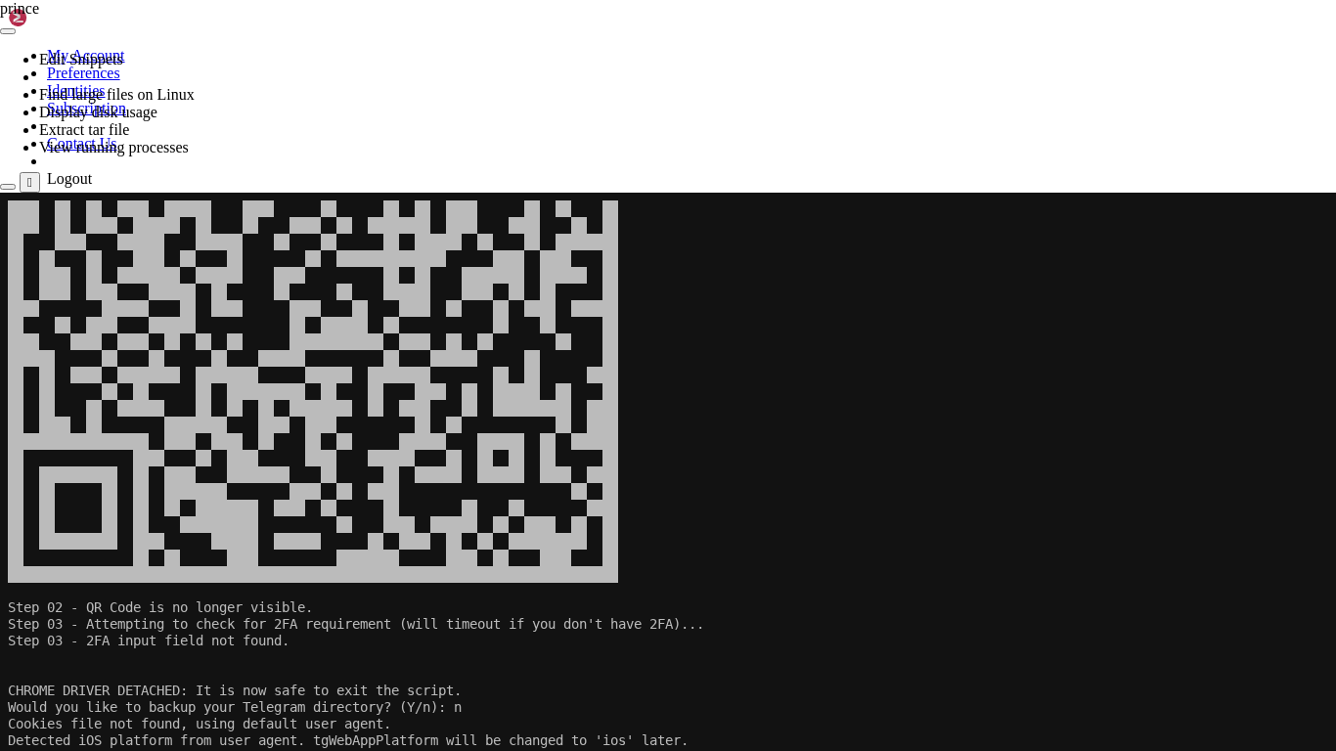
click at [0, 193] on icon at bounding box center [0, 193] width 0 height 0
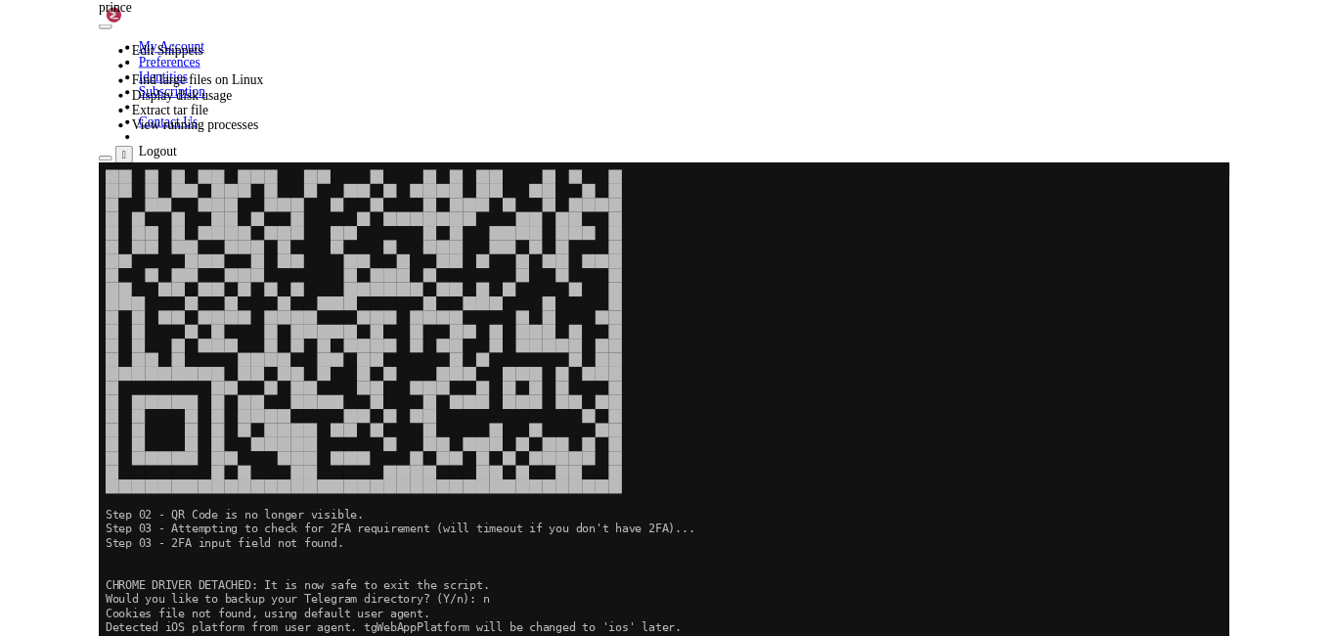
scroll to position [43792, 0]
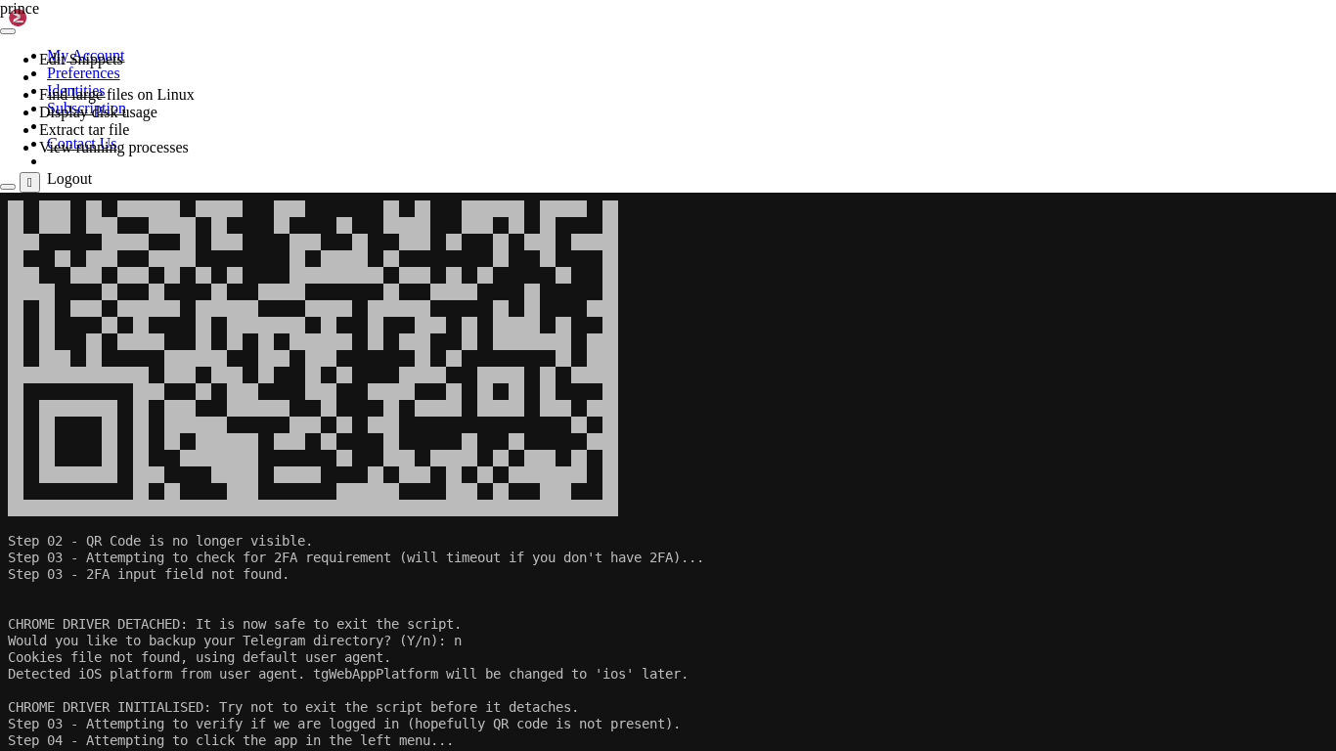
click at [32, 175] on div "" at bounding box center [29, 182] width 5 height 15
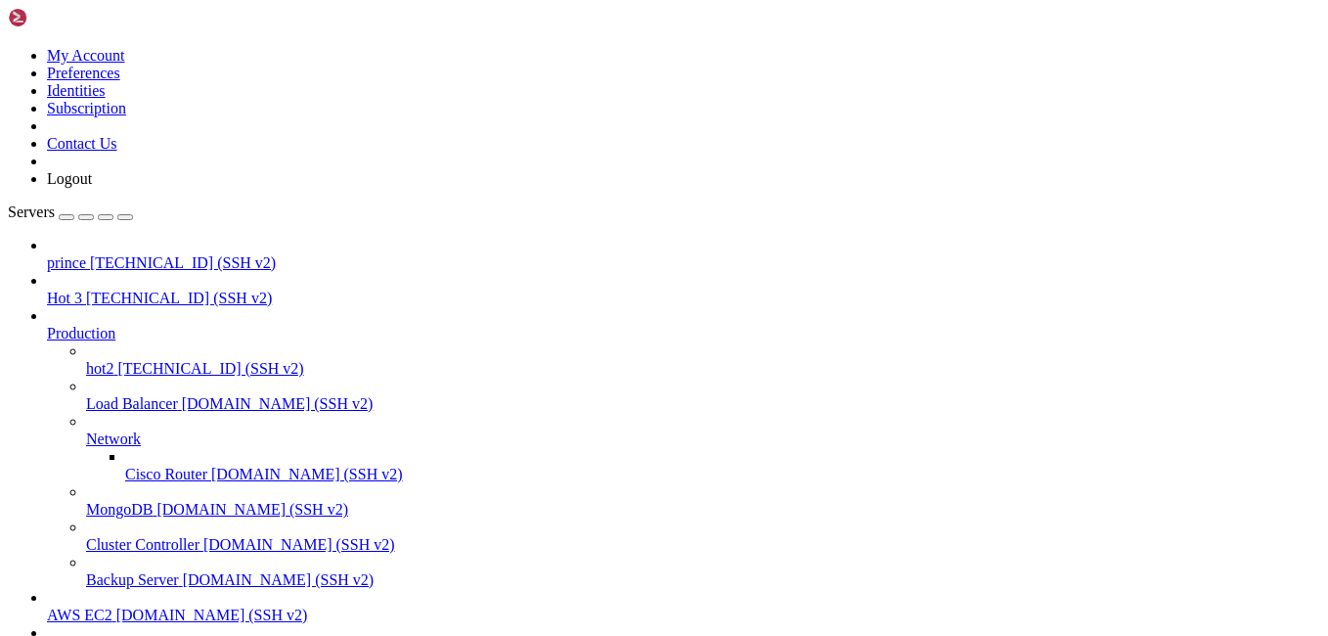
scroll to position [44590, 0]
drag, startPoint x: 1087, startPoint y: 1710, endPoint x: 537, endPoint y: 1686, distance: 550.1
drag, startPoint x: 559, startPoint y: 1641, endPoint x: 339, endPoint y: 1692, distance: 225.8
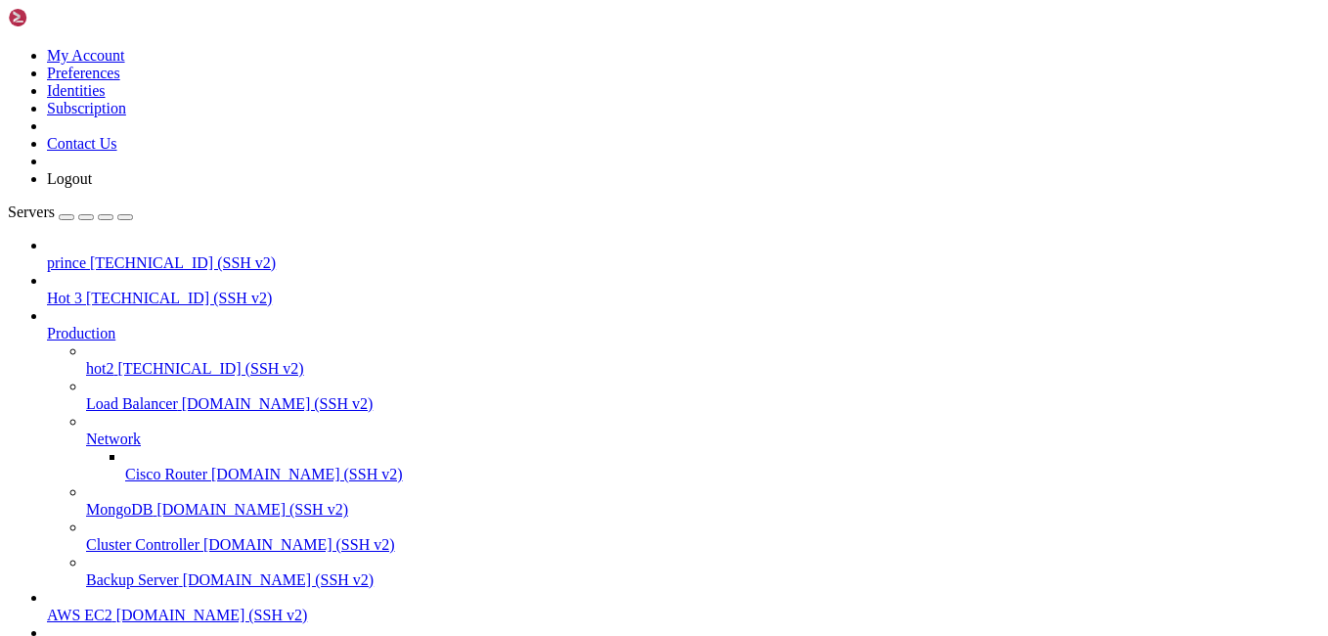
drag, startPoint x: 536, startPoint y: 1330, endPoint x: 869, endPoint y: 1317, distance: 333.7
